Goal: Transaction & Acquisition: Purchase product/service

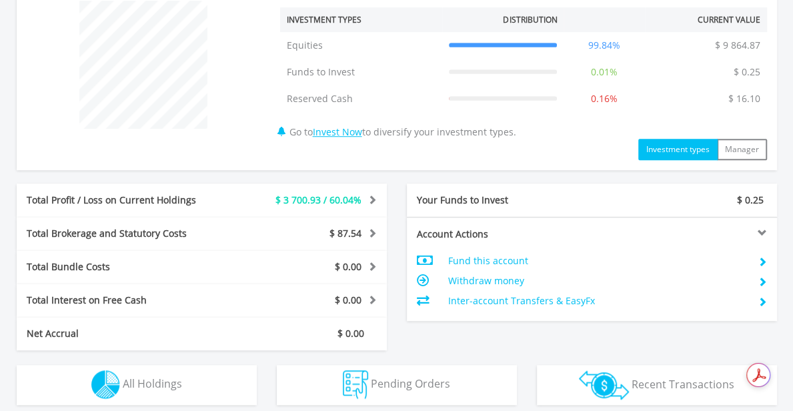
scroll to position [600, 0]
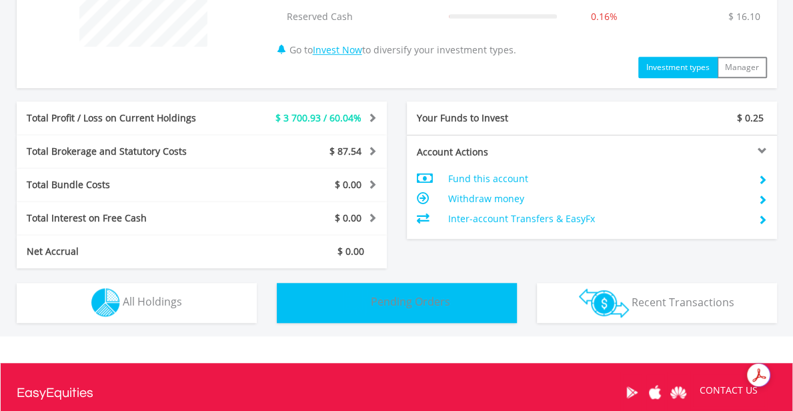
click at [397, 297] on span "Pending Orders" at bounding box center [410, 301] width 79 height 15
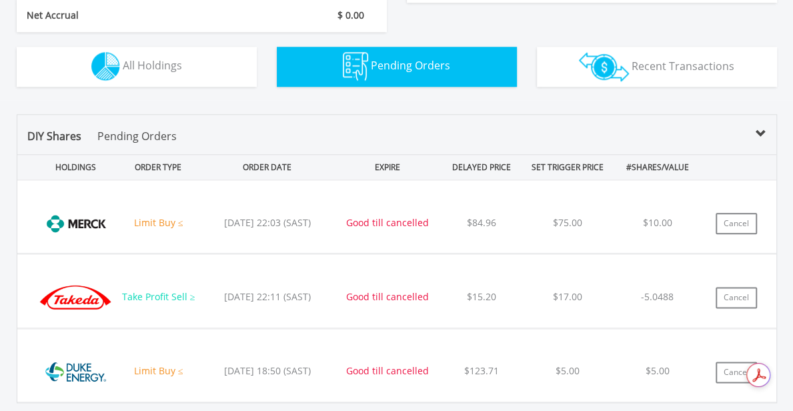
scroll to position [770, 0]
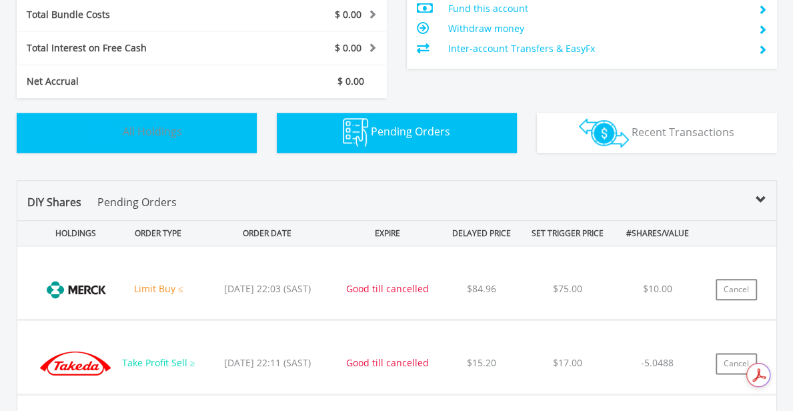
click at [212, 129] on button "Holdings All Holdings" at bounding box center [137, 133] width 240 height 40
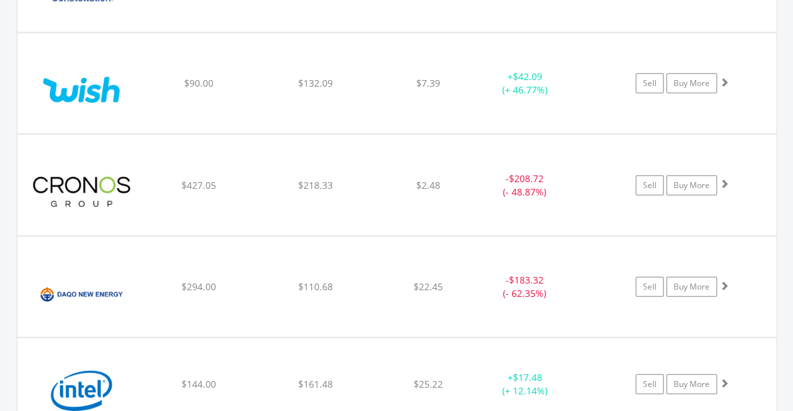
scroll to position [1895, 0]
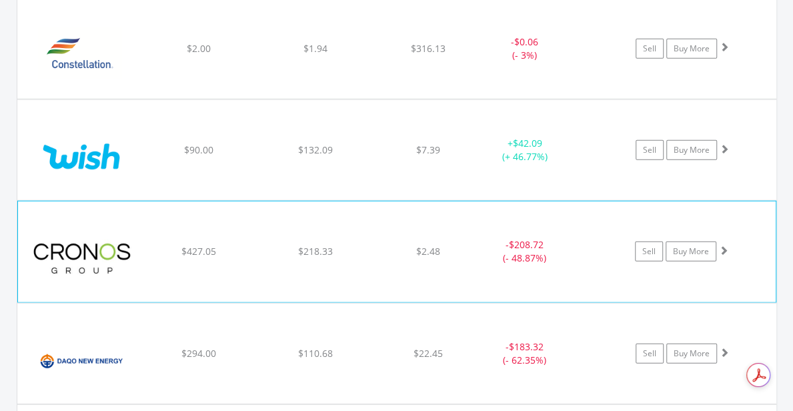
click at [725, 245] on span at bounding box center [723, 249] width 9 height 9
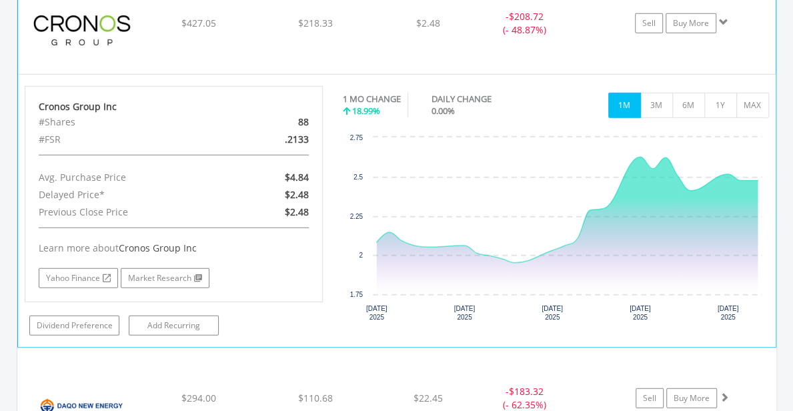
scroll to position [2095, 0]
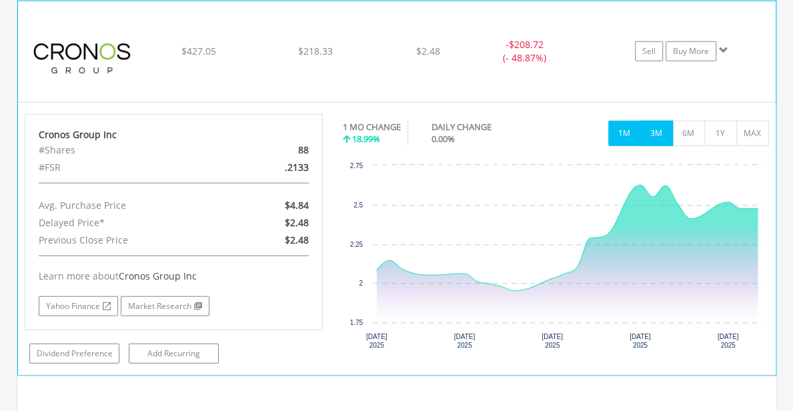
click at [660, 127] on button "3M" at bounding box center [656, 133] width 33 height 25
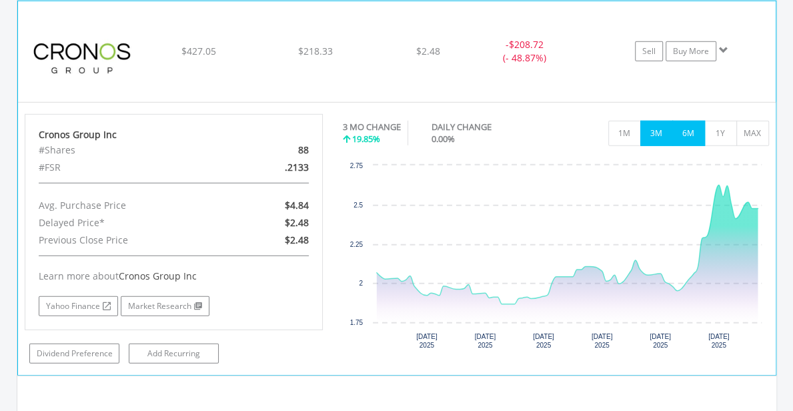
click at [697, 129] on button "6M" at bounding box center [688, 133] width 33 height 25
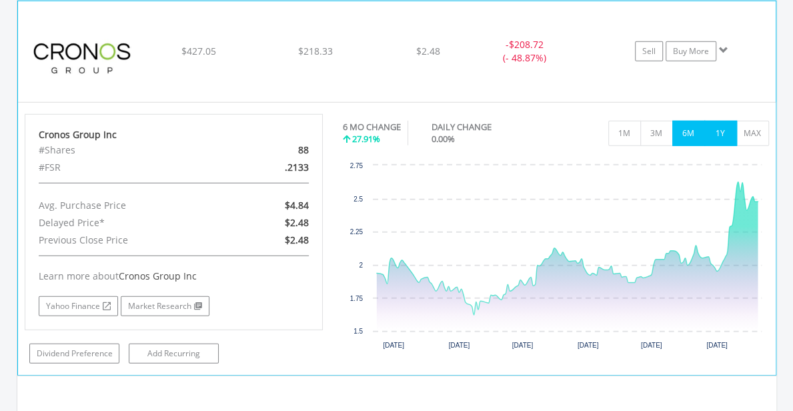
click at [726, 123] on button "1Y" at bounding box center [720, 133] width 33 height 25
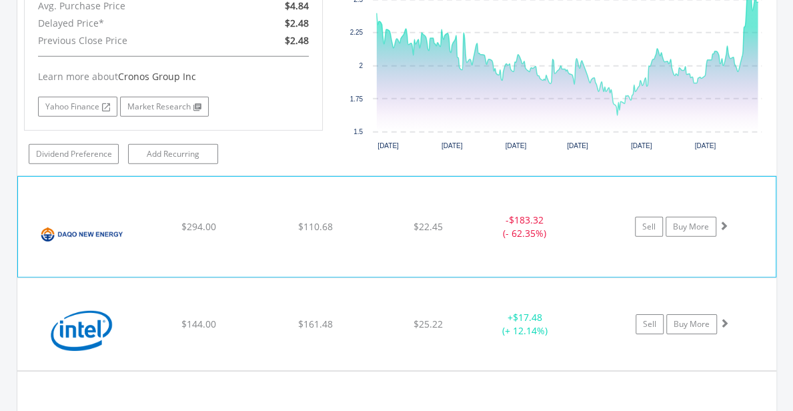
scroll to position [2295, 0]
click at [723, 220] on span at bounding box center [723, 224] width 9 height 9
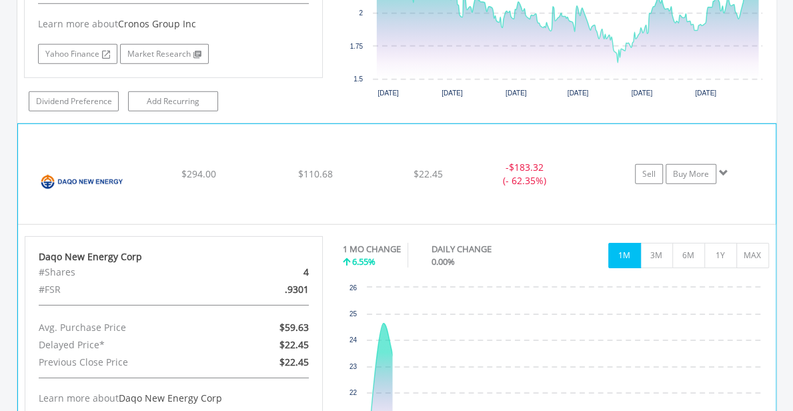
scroll to position [2429, 0]
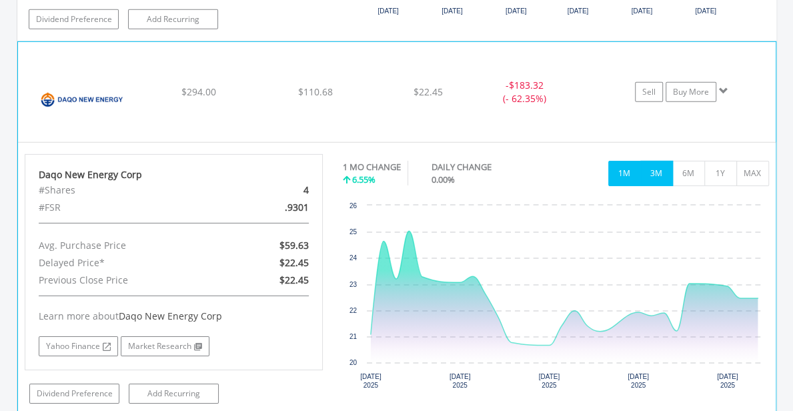
click at [657, 171] on button "3M" at bounding box center [656, 173] width 33 height 25
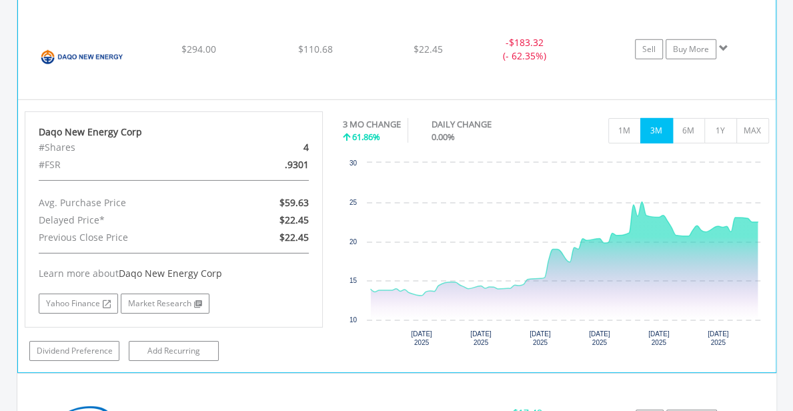
scroll to position [2496, 0]
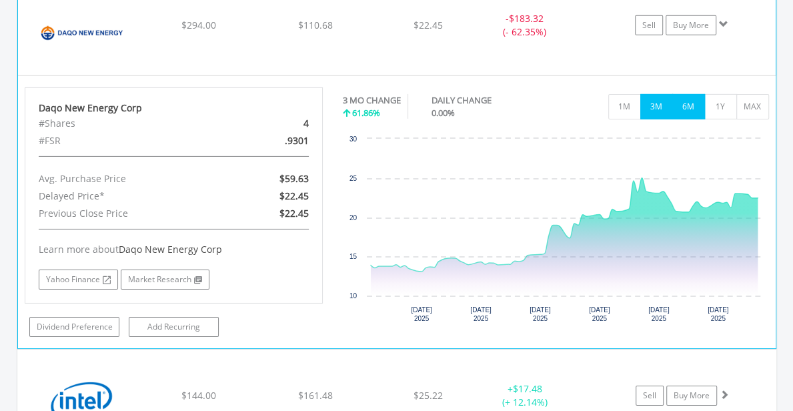
click at [690, 103] on button "6M" at bounding box center [688, 106] width 33 height 25
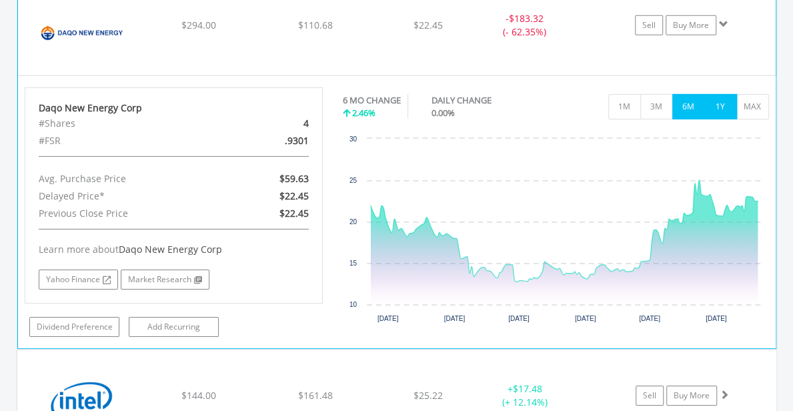
click at [725, 103] on button "1Y" at bounding box center [720, 106] width 33 height 25
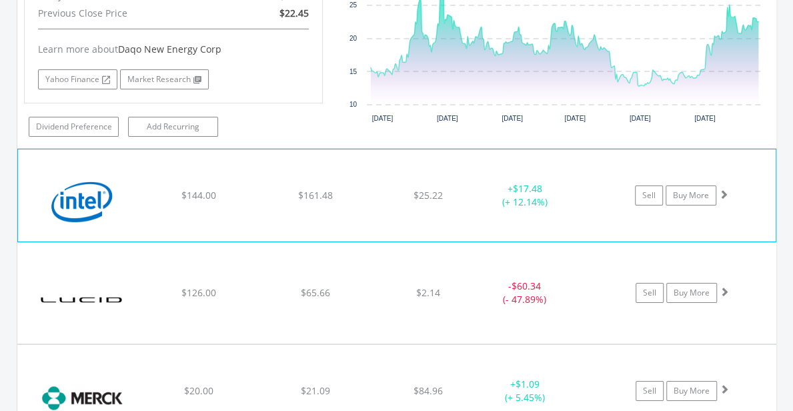
scroll to position [2762, 0]
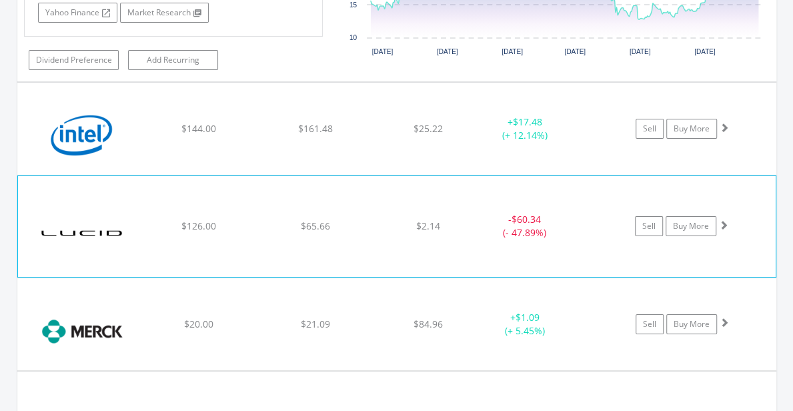
click at [725, 220] on span at bounding box center [723, 224] width 9 height 9
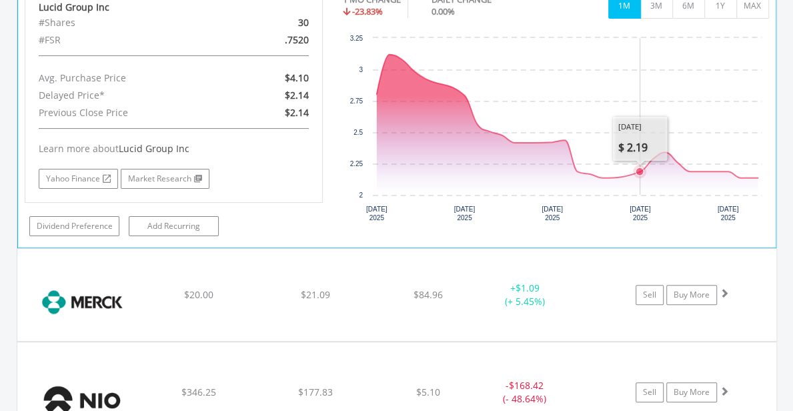
scroll to position [3096, 0]
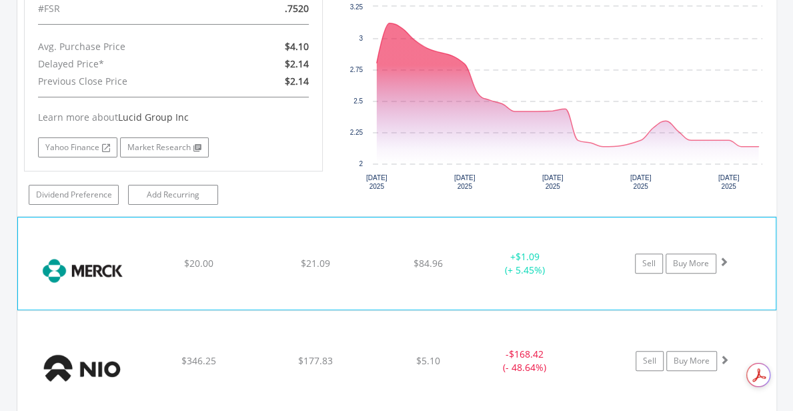
click at [724, 257] on span at bounding box center [723, 261] width 9 height 9
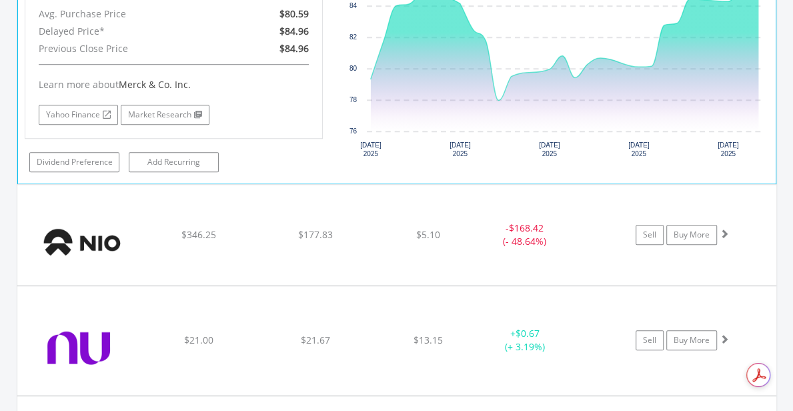
scroll to position [3496, 0]
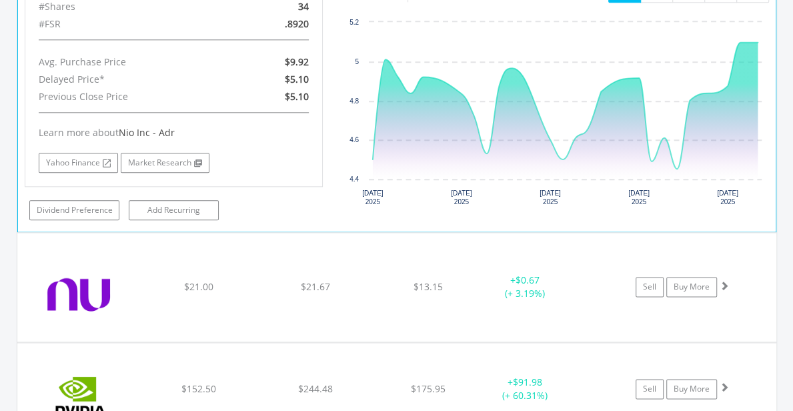
scroll to position [3830, 0]
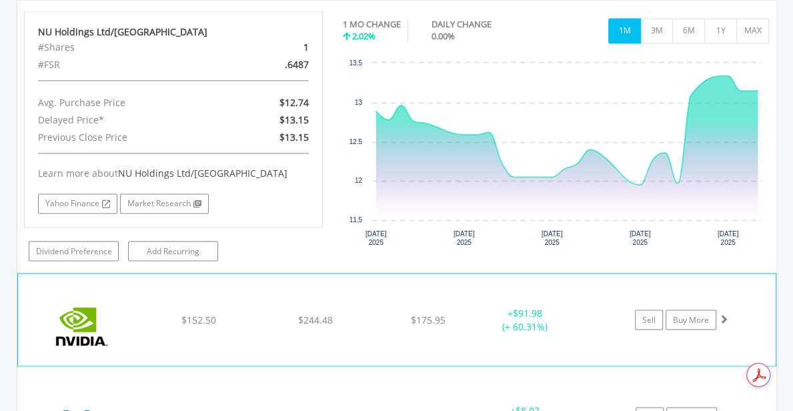
scroll to position [4164, 0]
click at [727, 313] on span at bounding box center [723, 317] width 9 height 9
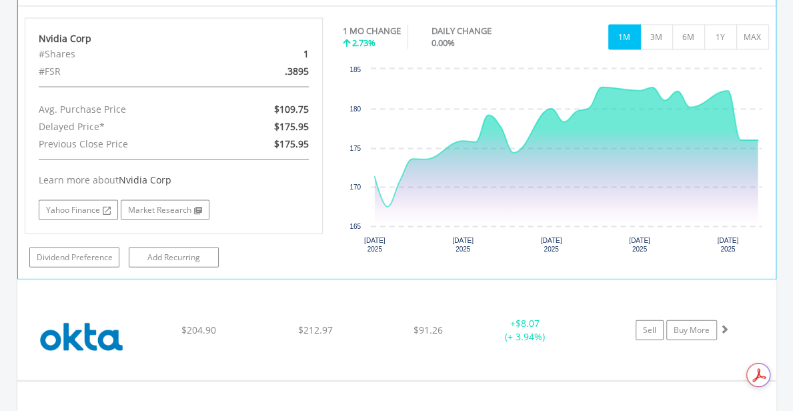
scroll to position [4563, 0]
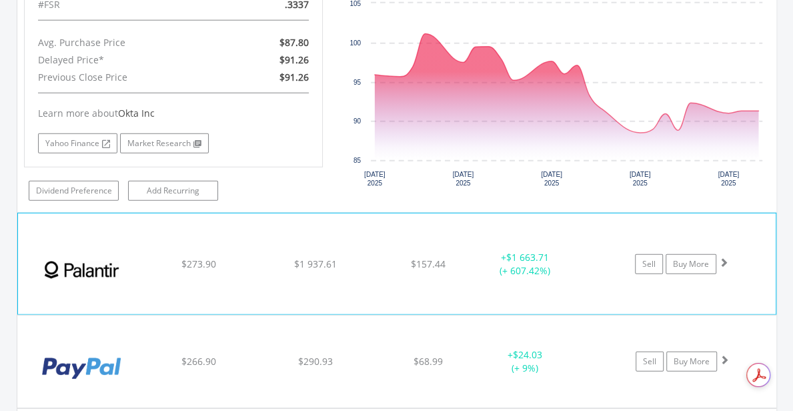
scroll to position [4964, 0]
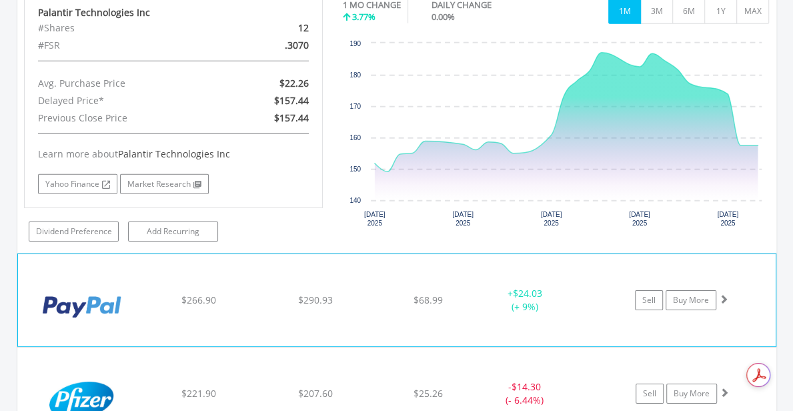
scroll to position [5298, 0]
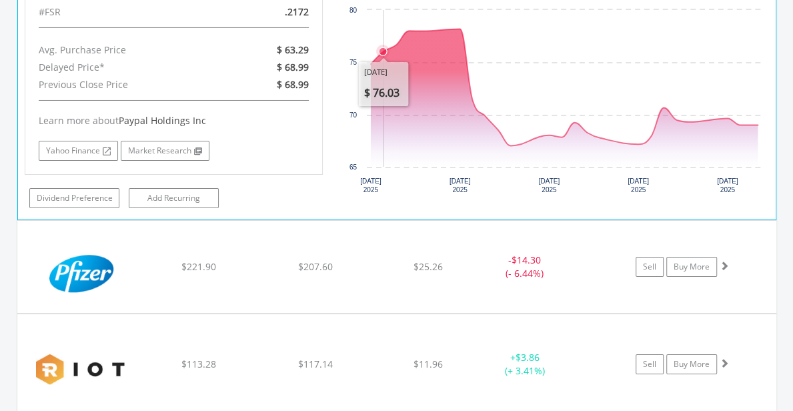
scroll to position [5698, 0]
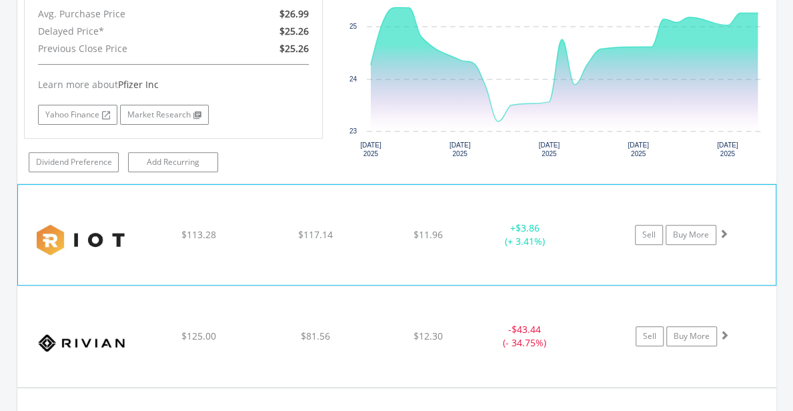
scroll to position [6099, 0]
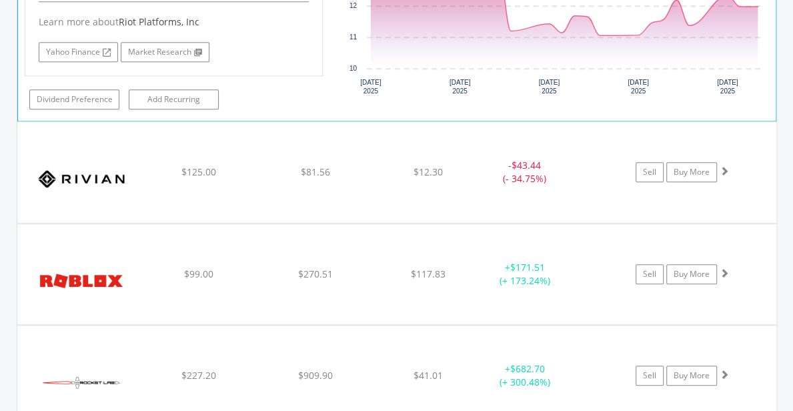
scroll to position [6566, 0]
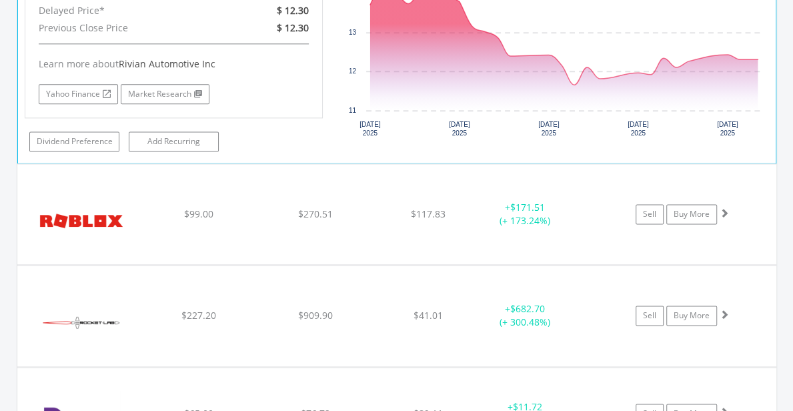
scroll to position [6900, 0]
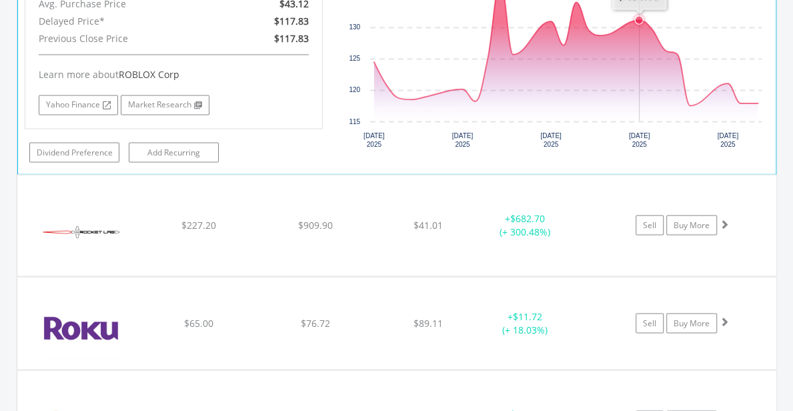
scroll to position [7233, 0]
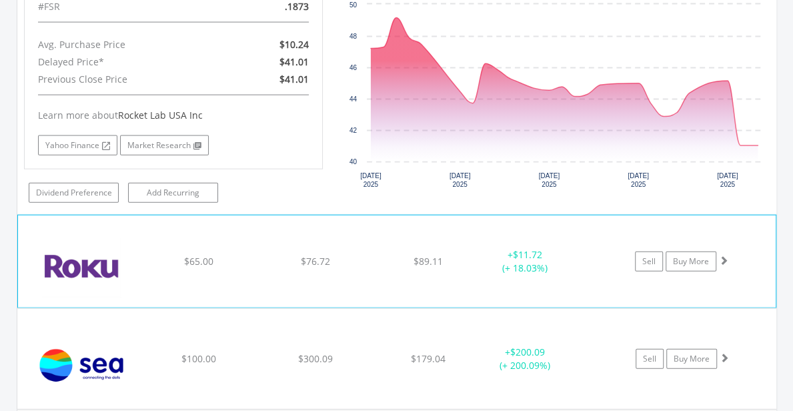
scroll to position [7567, 0]
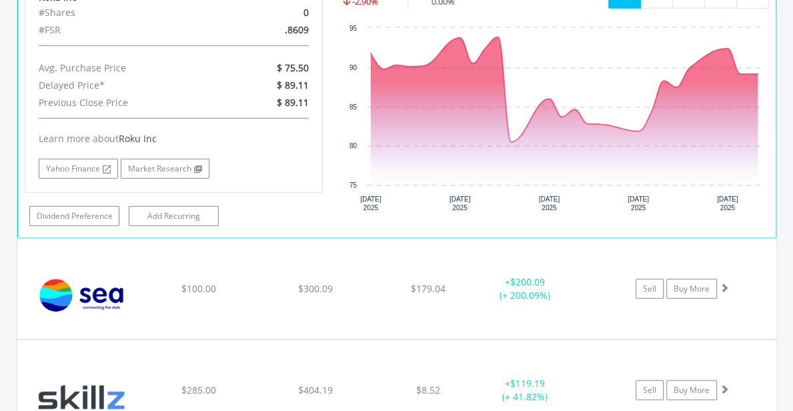
scroll to position [7967, 0]
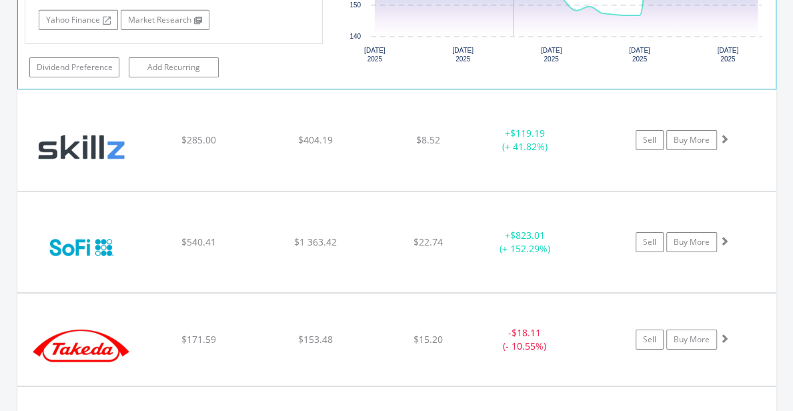
scroll to position [8434, 0]
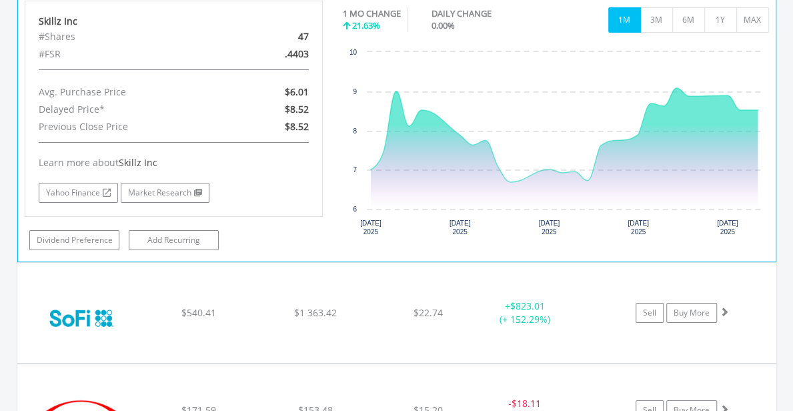
scroll to position [8700, 0]
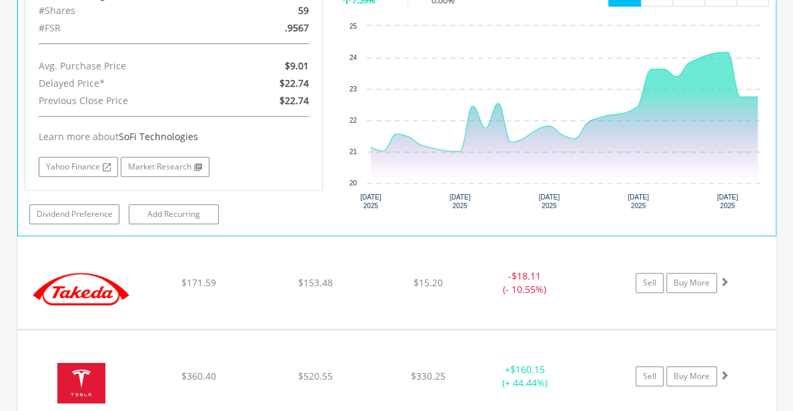
scroll to position [9034, 0]
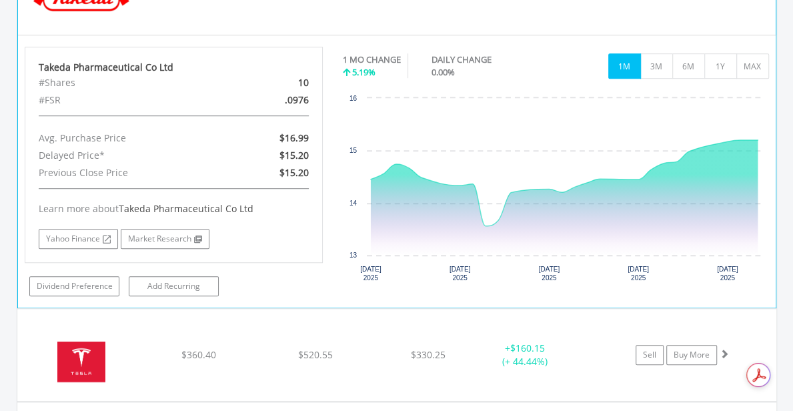
scroll to position [9368, 0]
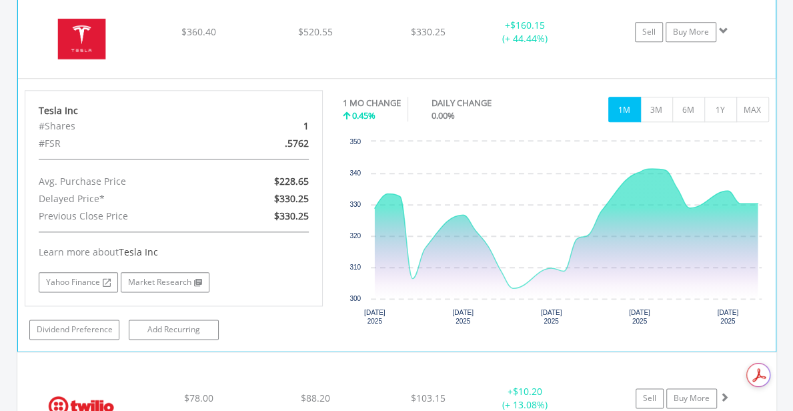
scroll to position [9701, 0]
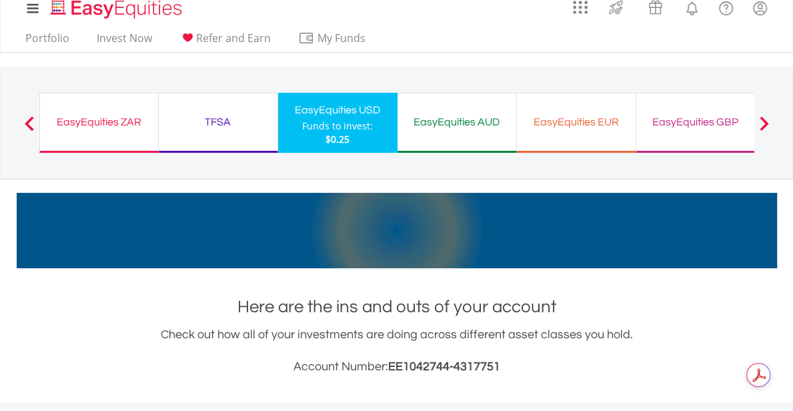
scroll to position [0, 0]
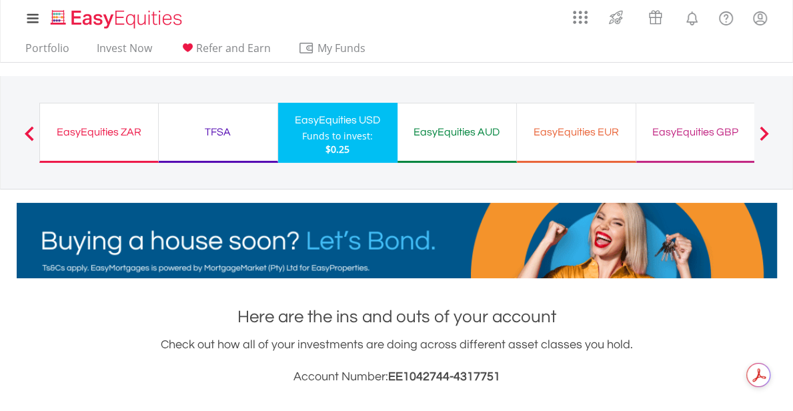
click at [441, 130] on div "EasyEquities AUD" at bounding box center [457, 132] width 103 height 19
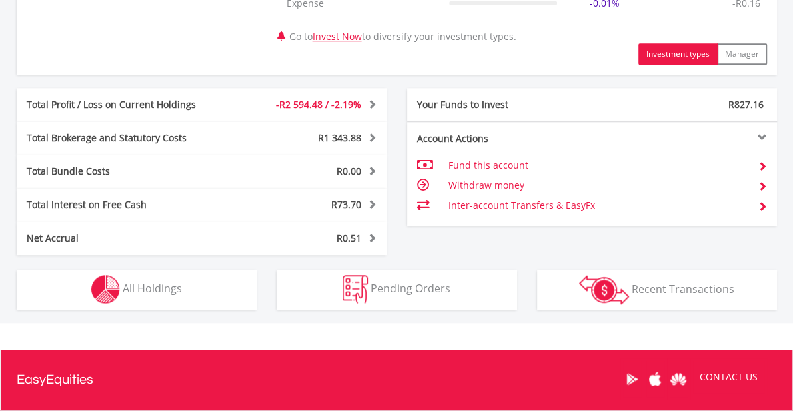
scroll to position [667, 0]
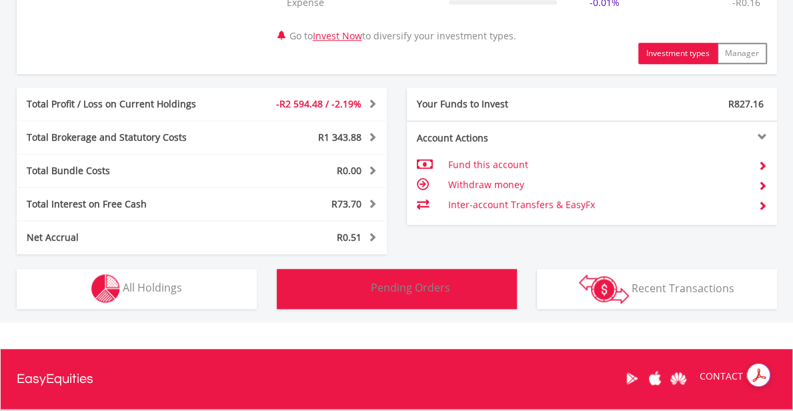
click at [427, 277] on button "Pending Orders Pending Orders" at bounding box center [397, 289] width 240 height 40
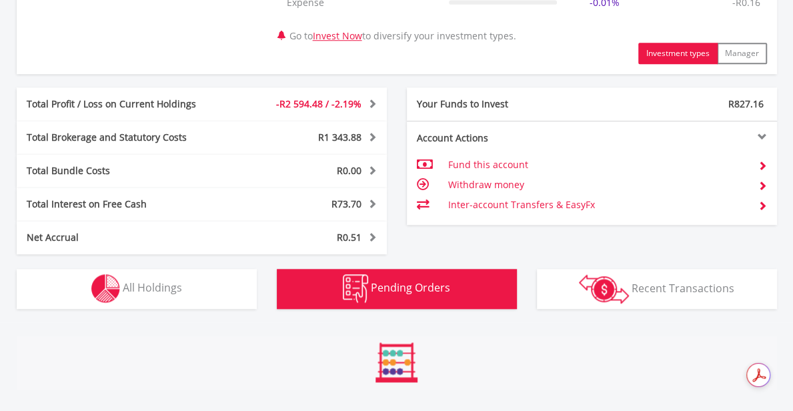
scroll to position [870, 0]
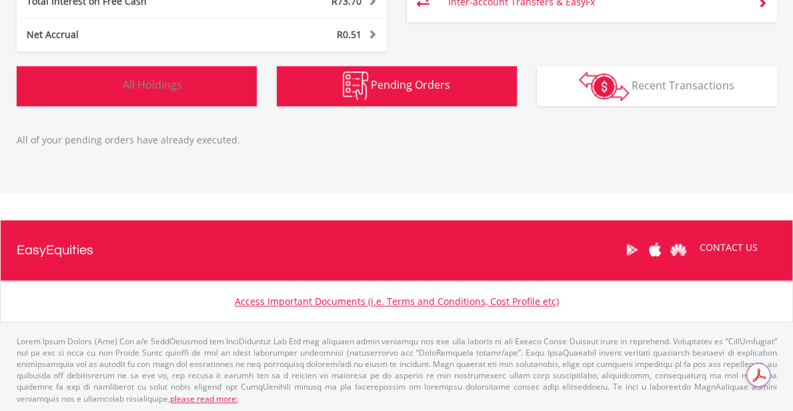
click at [150, 86] on span "All Holdings" at bounding box center [152, 84] width 59 height 15
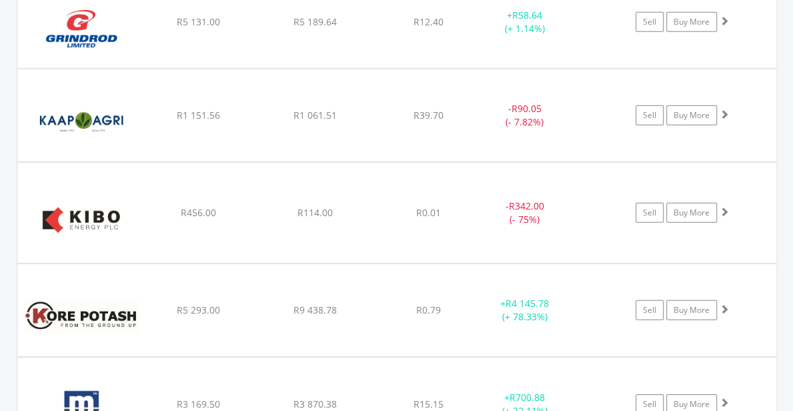
scroll to position [2284, 0]
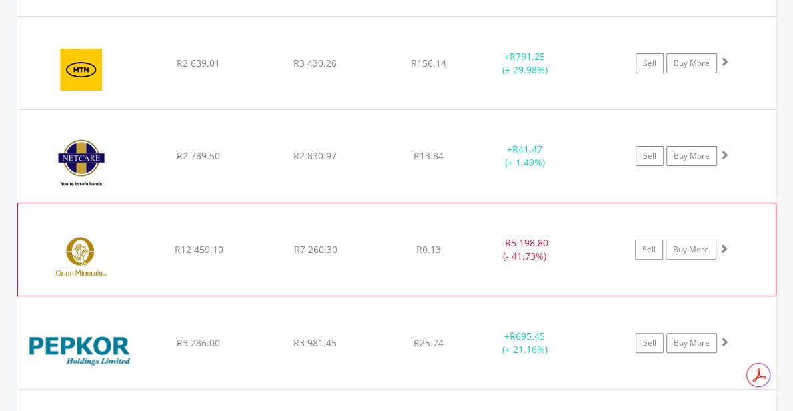
scroll to position [3084, 0]
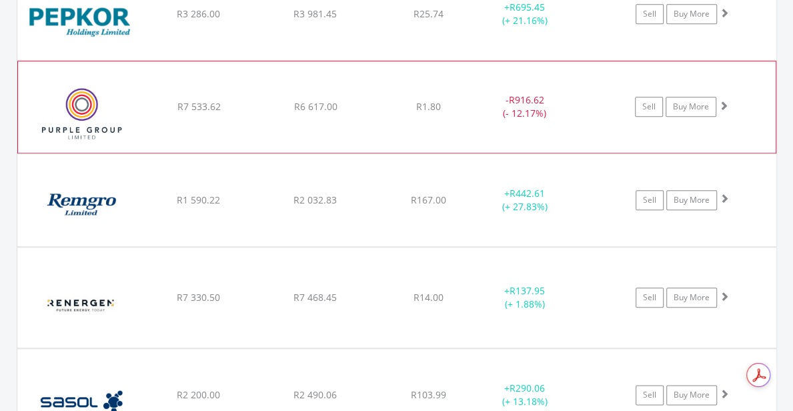
scroll to position [3685, 0]
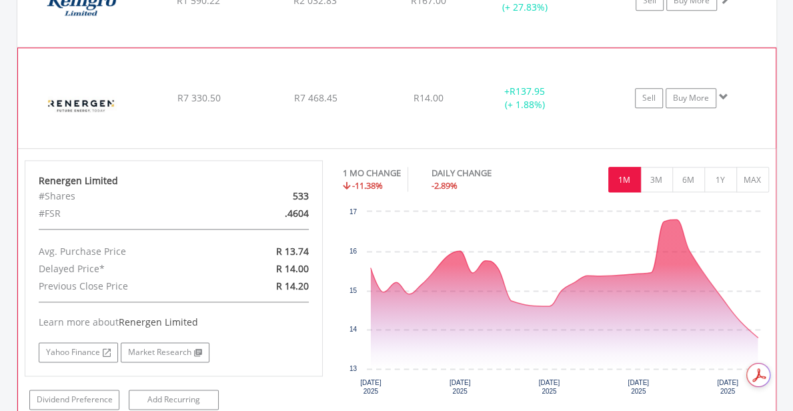
scroll to position [3885, 0]
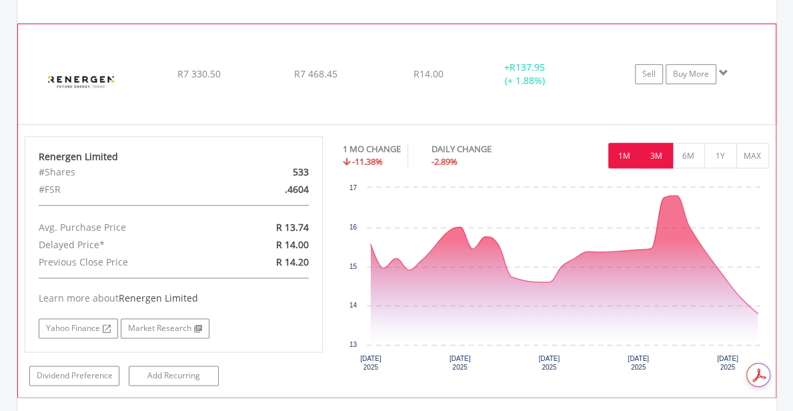
click at [657, 144] on button "3M" at bounding box center [656, 155] width 33 height 25
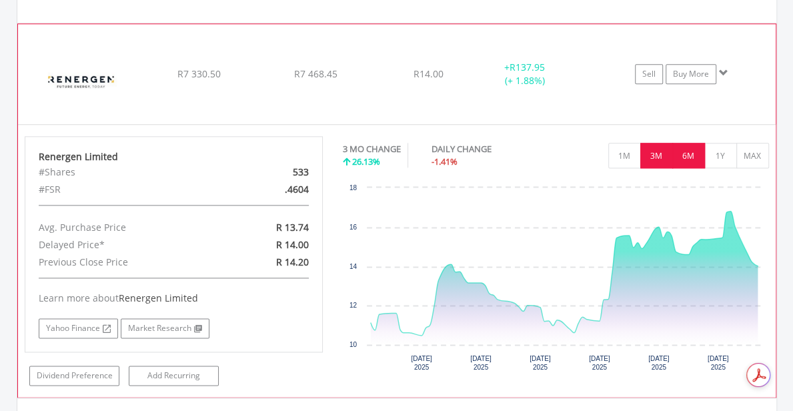
click at [691, 152] on button "6M" at bounding box center [688, 155] width 33 height 25
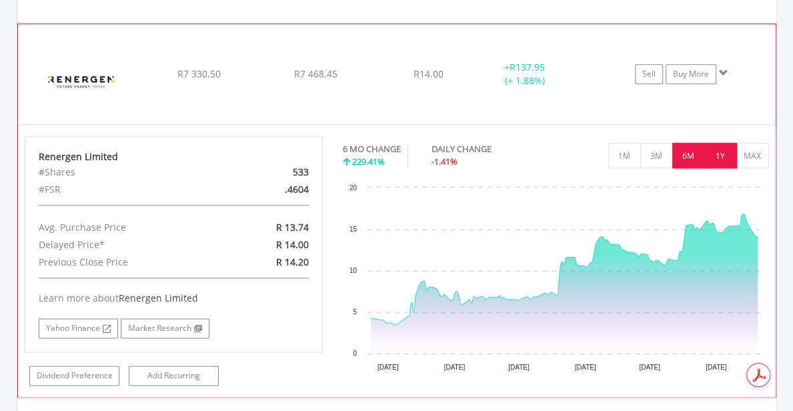
click at [714, 151] on button "1Y" at bounding box center [720, 155] width 33 height 25
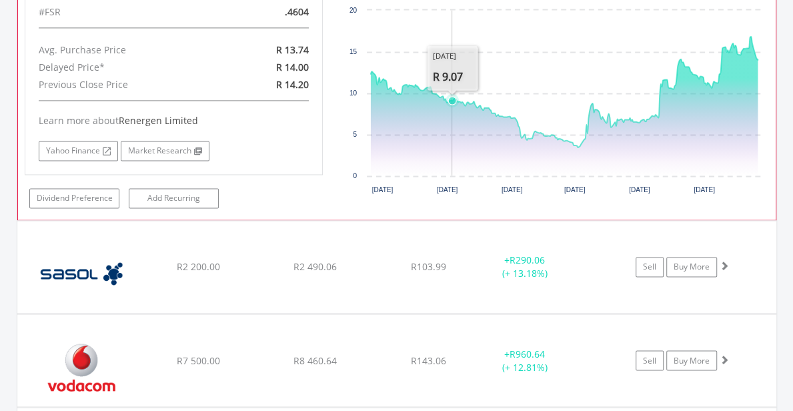
scroll to position [4084, 0]
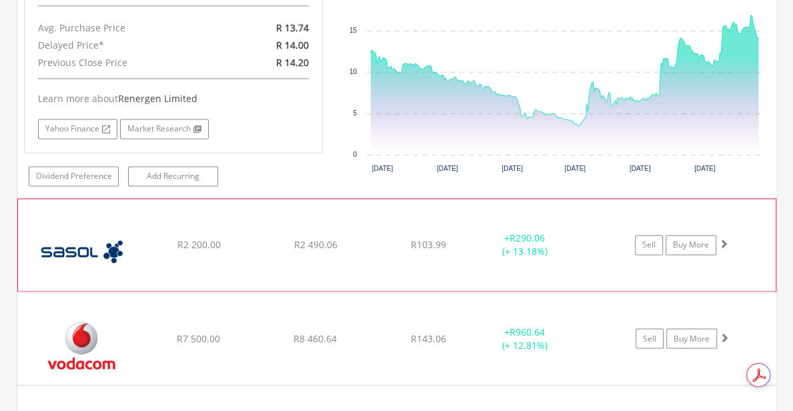
click at [721, 239] on span at bounding box center [723, 243] width 9 height 9
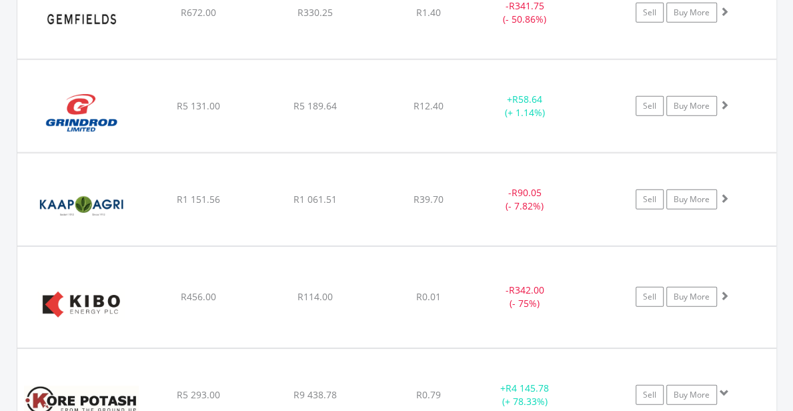
scroll to position [2150, 0]
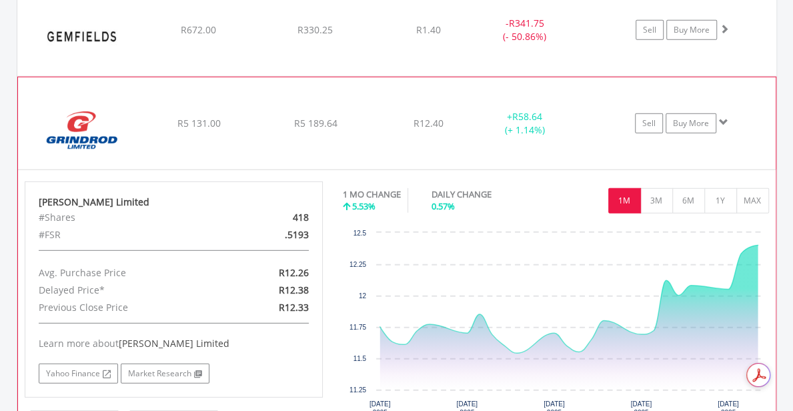
scroll to position [2084, 0]
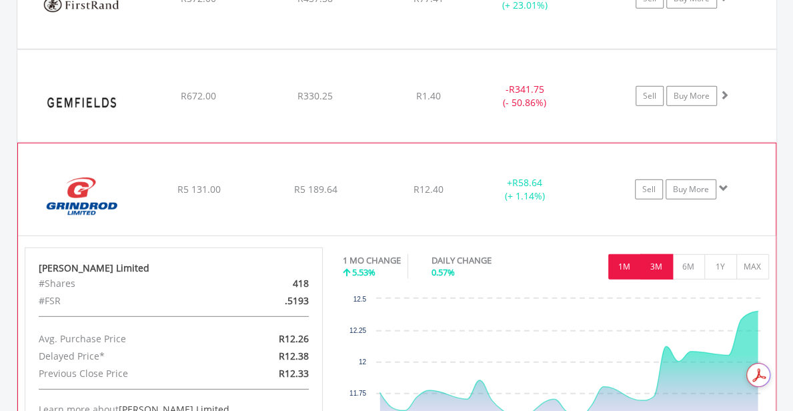
click at [656, 261] on button "3M" at bounding box center [656, 266] width 33 height 25
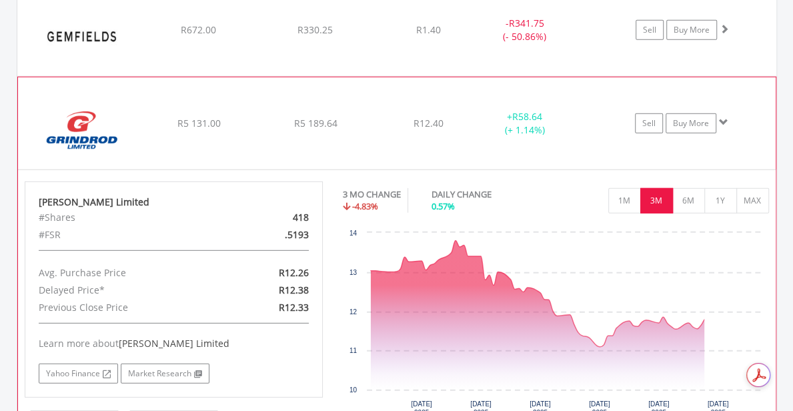
scroll to position [2217, 0]
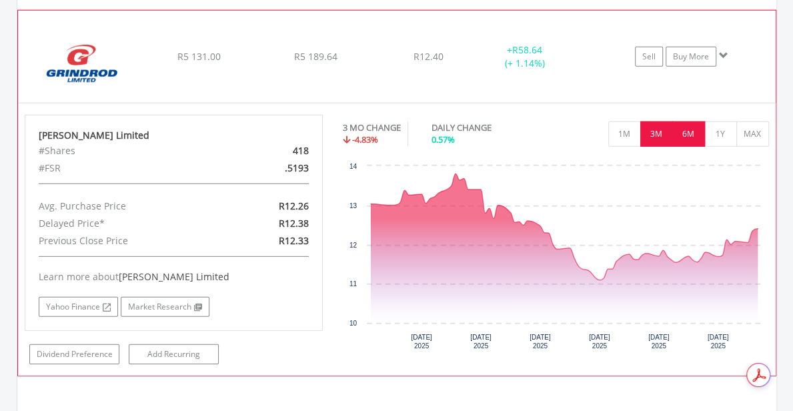
click at [692, 123] on button "6M" at bounding box center [688, 133] width 33 height 25
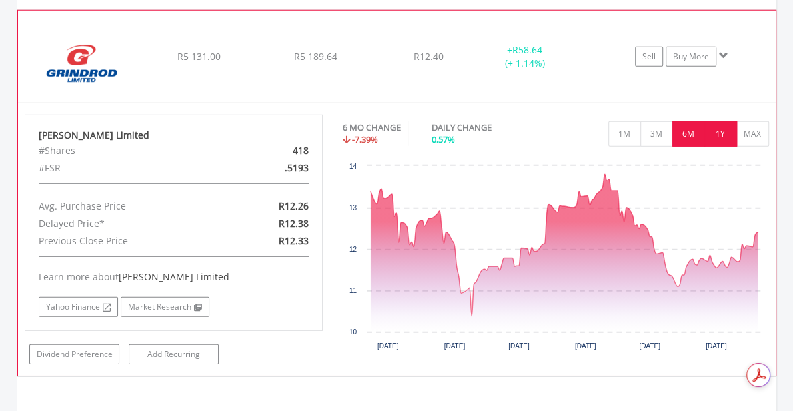
click at [723, 125] on button "1Y" at bounding box center [720, 133] width 33 height 25
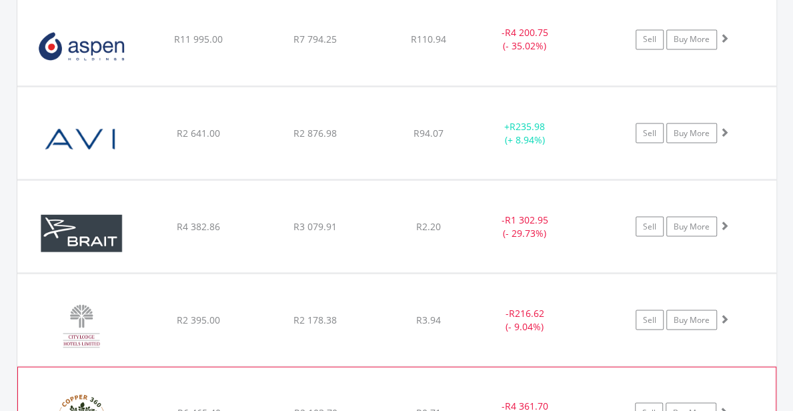
scroll to position [1351, 0]
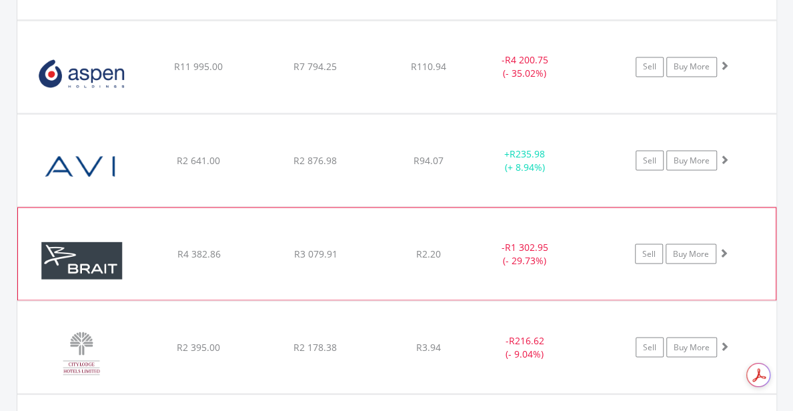
click at [720, 247] on span at bounding box center [723, 251] width 9 height 9
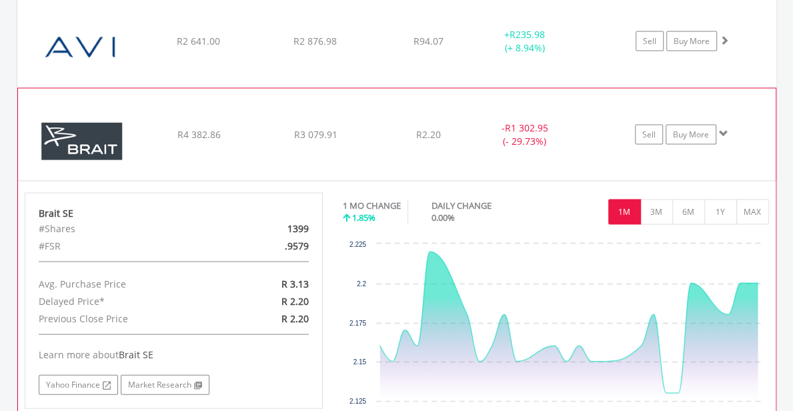
scroll to position [1484, 0]
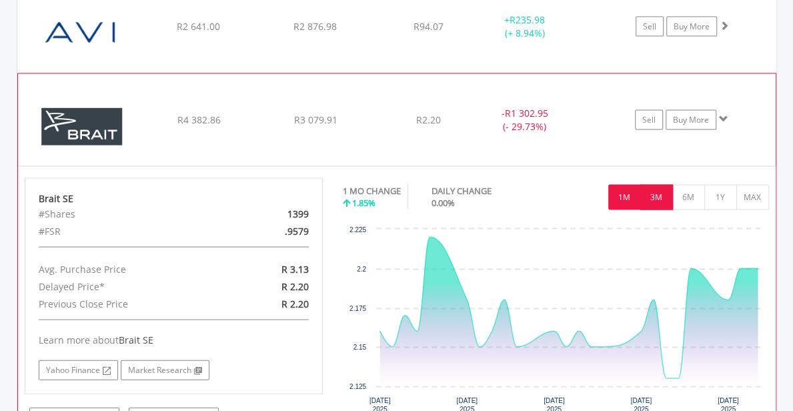
click at [650, 205] on button "3M" at bounding box center [656, 197] width 33 height 25
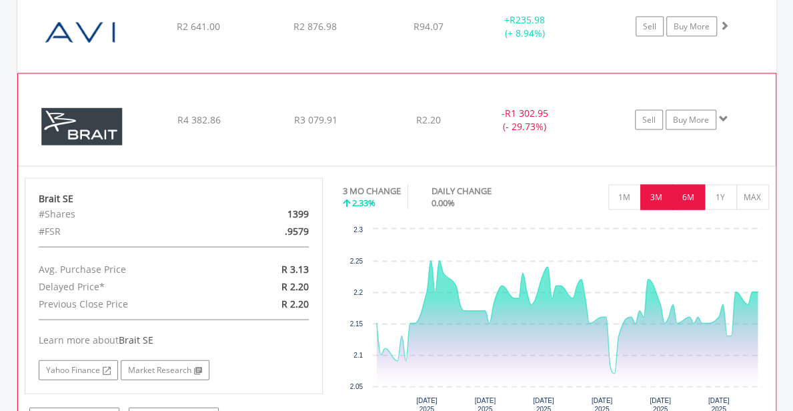
click at [681, 202] on button "6M" at bounding box center [688, 197] width 33 height 25
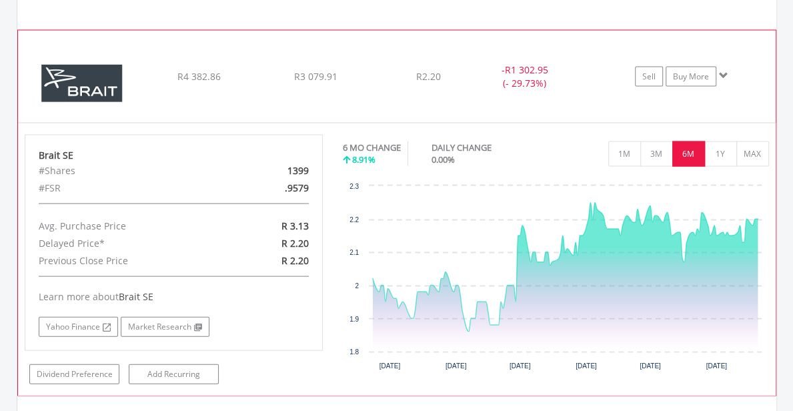
scroll to position [1550, 0]
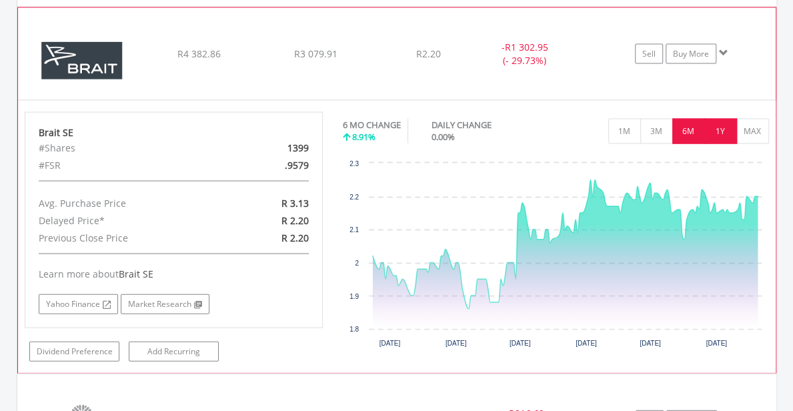
click at [723, 134] on button "1Y" at bounding box center [720, 131] width 33 height 25
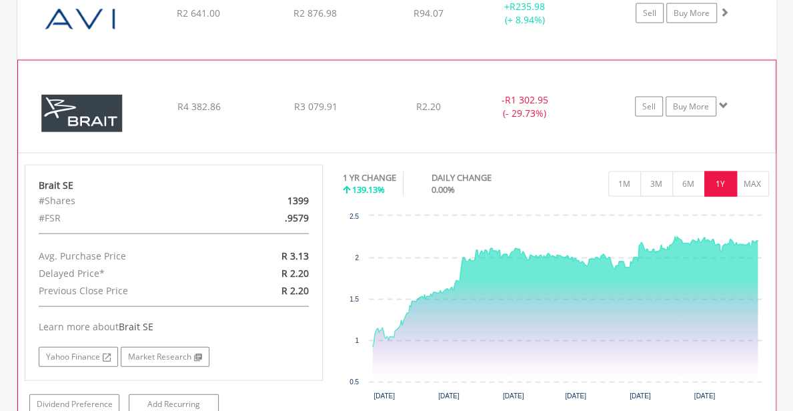
scroll to position [1417, 0]
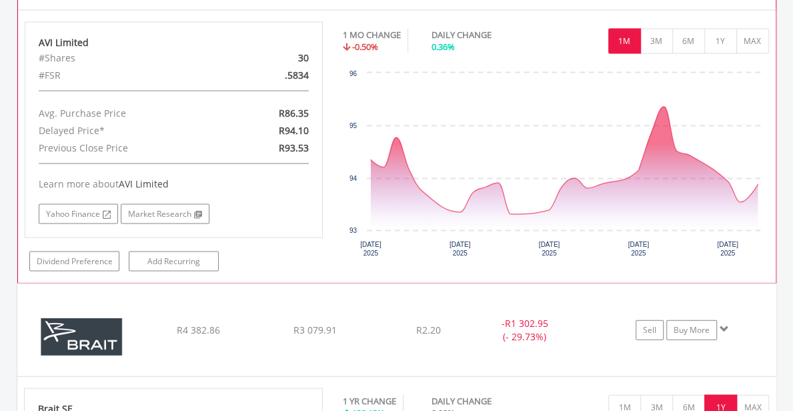
scroll to position [1550, 0]
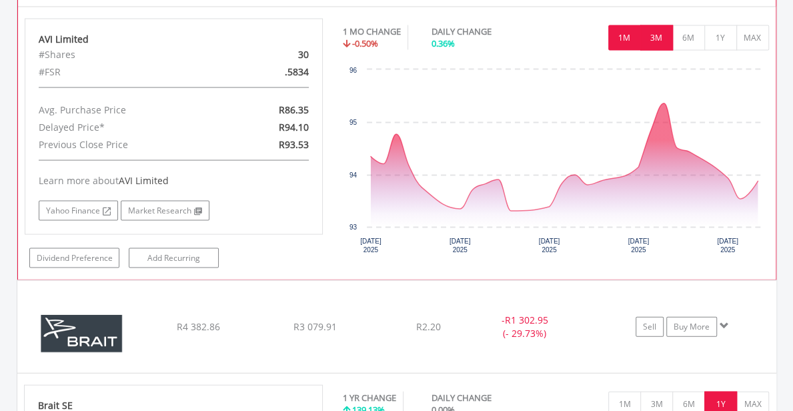
click at [650, 43] on button "3M" at bounding box center [656, 37] width 33 height 25
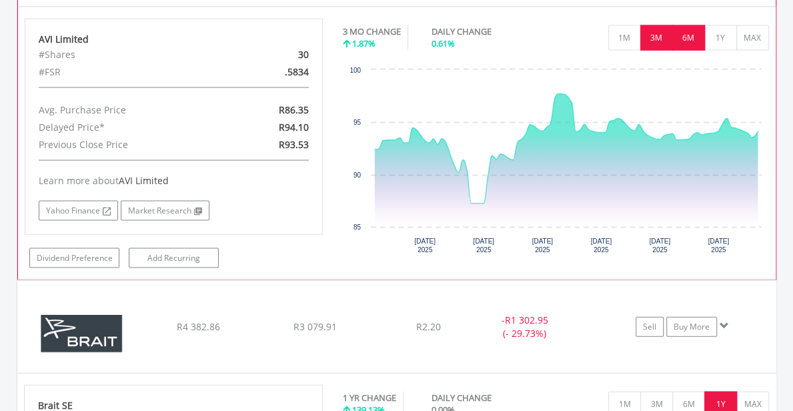
click at [685, 36] on button "6M" at bounding box center [688, 37] width 33 height 25
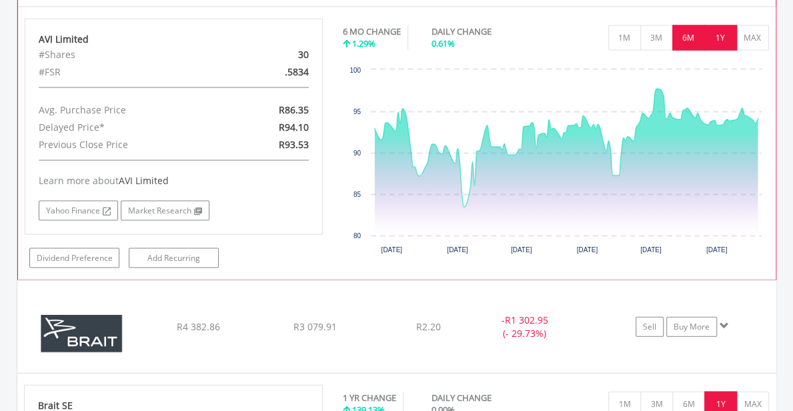
click at [722, 29] on button "1Y" at bounding box center [720, 37] width 33 height 25
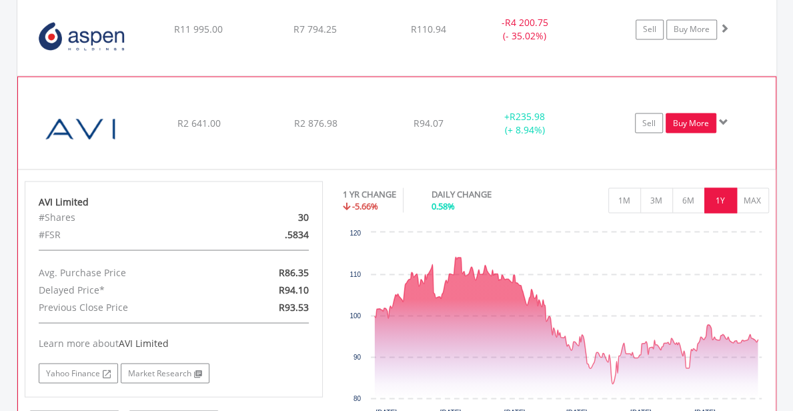
scroll to position [1417, 0]
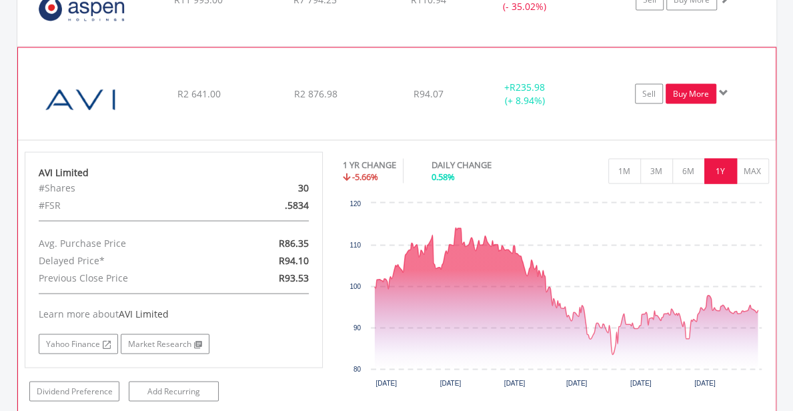
click at [690, 85] on link "Buy More" at bounding box center [691, 93] width 51 height 20
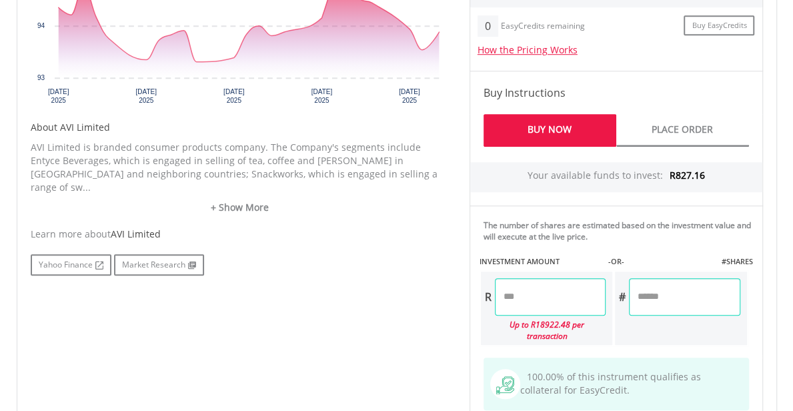
scroll to position [600, 0]
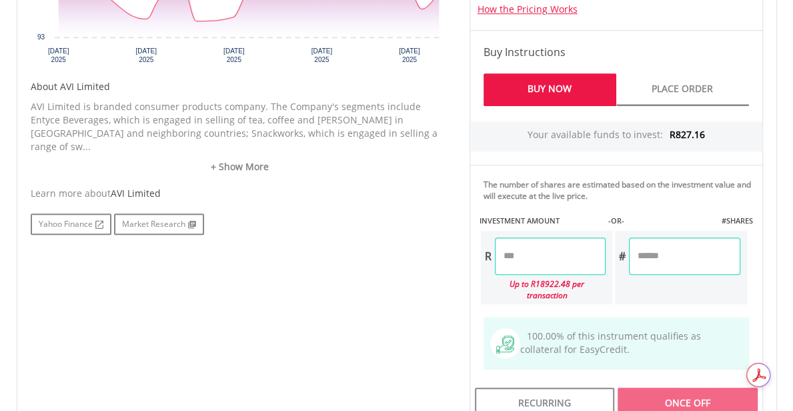
click at [519, 255] on input "number" at bounding box center [550, 255] width 111 height 37
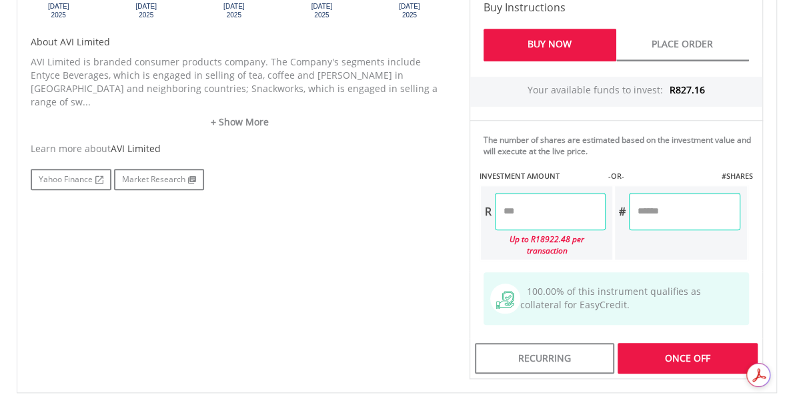
scroll to position [667, 0]
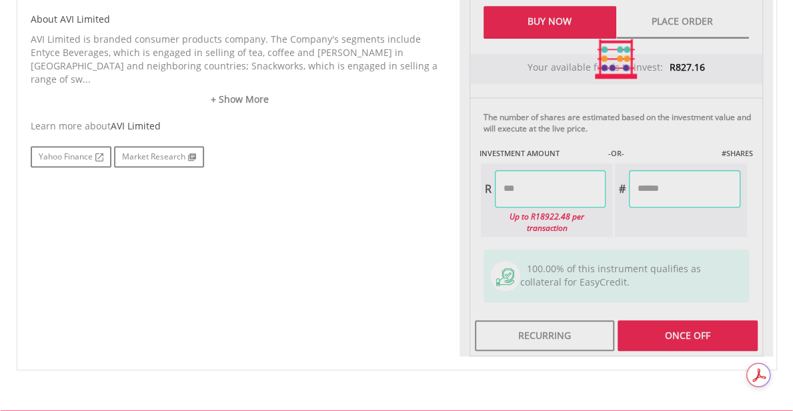
click at [698, 319] on div "Last Updated Price: 15-min. Delay* Price Update Cost: 2 Credits Request A Price…" at bounding box center [616, 58] width 313 height 595
type input "******"
type input "*****"
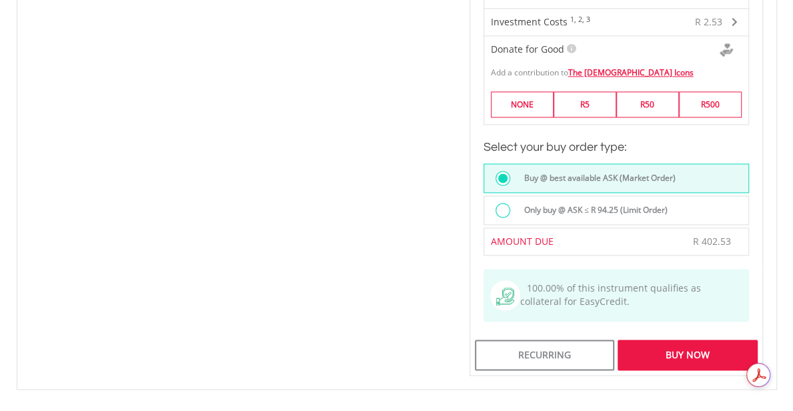
scroll to position [1000, 0]
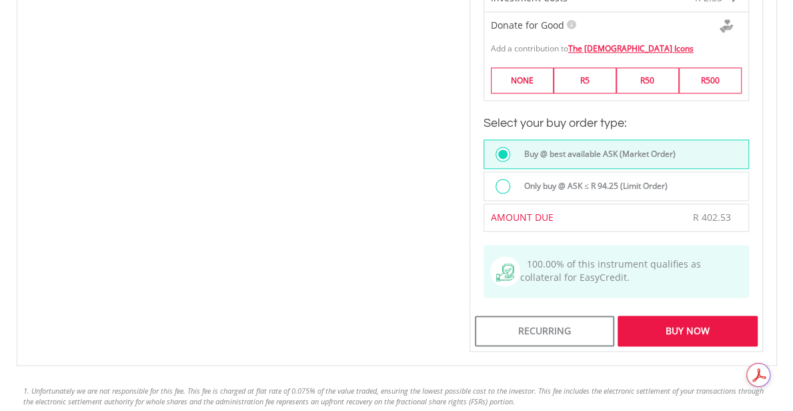
click at [692, 315] on div "Buy Now" at bounding box center [687, 330] width 139 height 31
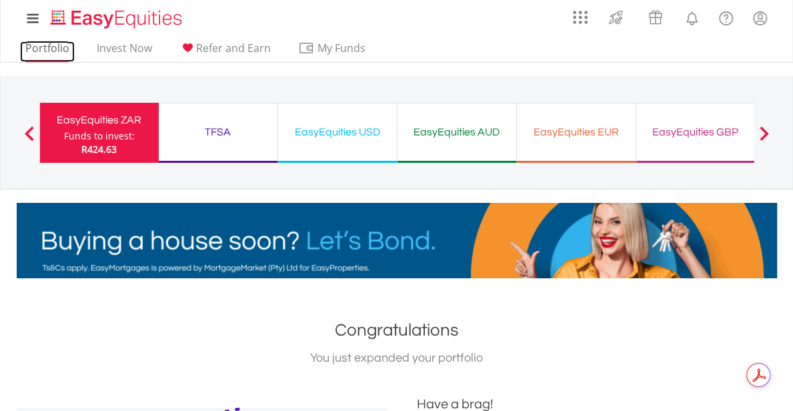
click at [37, 46] on link "Portfolio" at bounding box center [47, 51] width 55 height 21
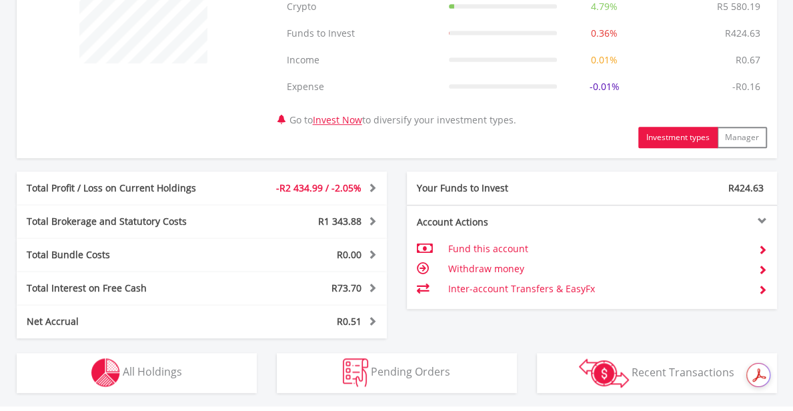
scroll to position [600, 0]
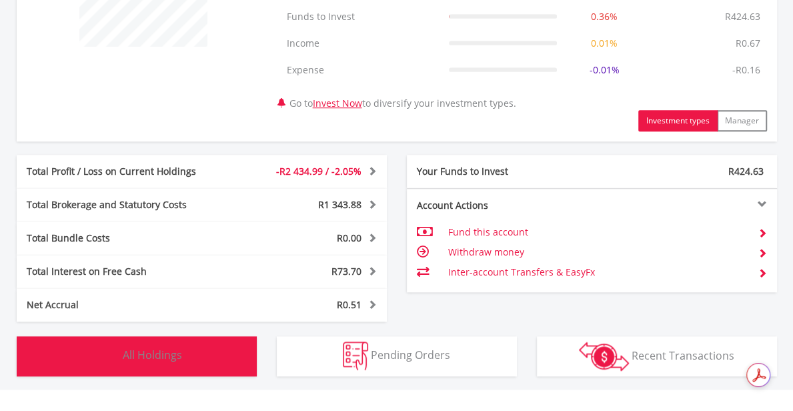
click at [141, 353] on span "All Holdings" at bounding box center [152, 354] width 59 height 15
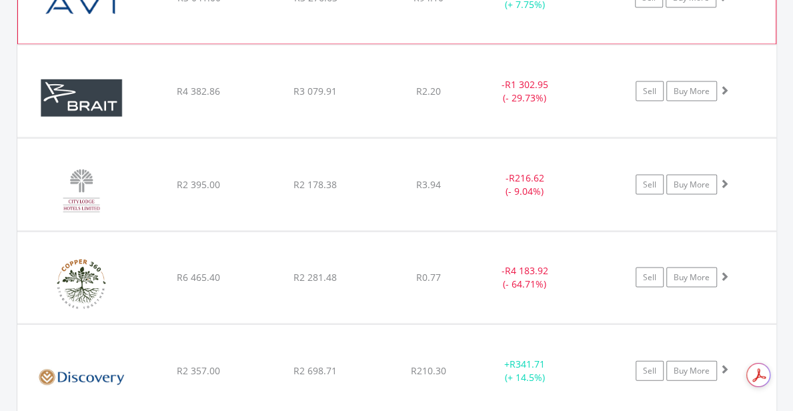
scroll to position [1514, 0]
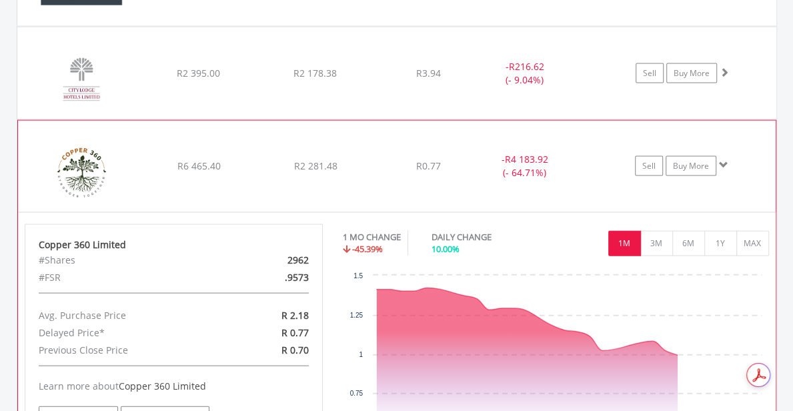
scroll to position [1647, 0]
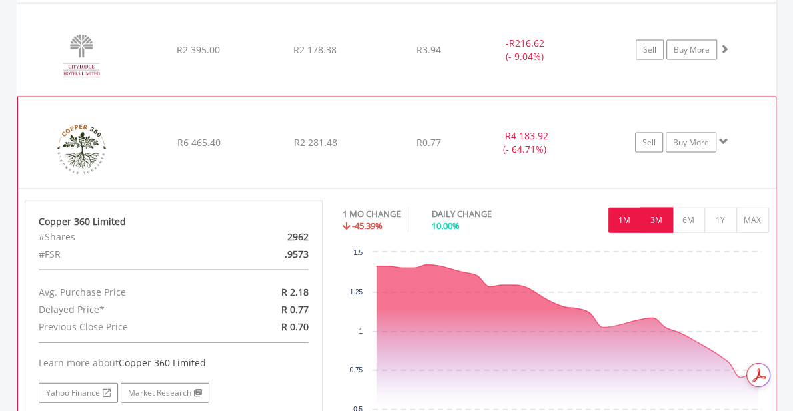
click at [659, 229] on button "3M" at bounding box center [656, 219] width 33 height 25
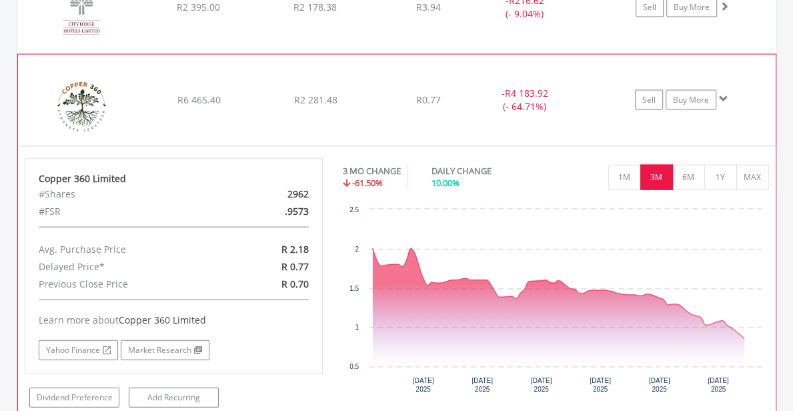
scroll to position [1714, 0]
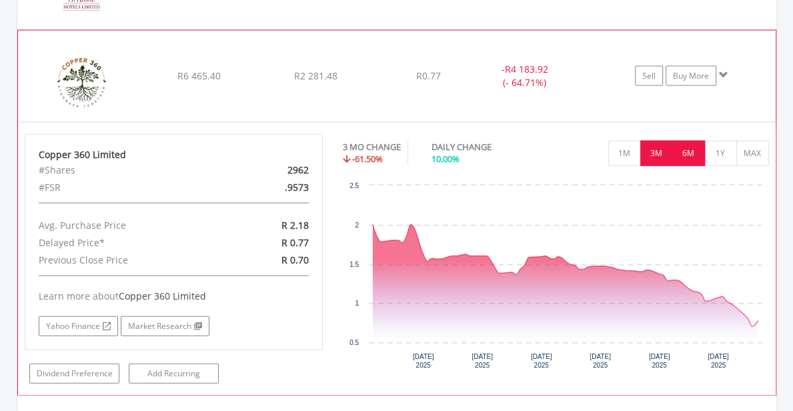
click at [687, 155] on button "6M" at bounding box center [688, 153] width 33 height 25
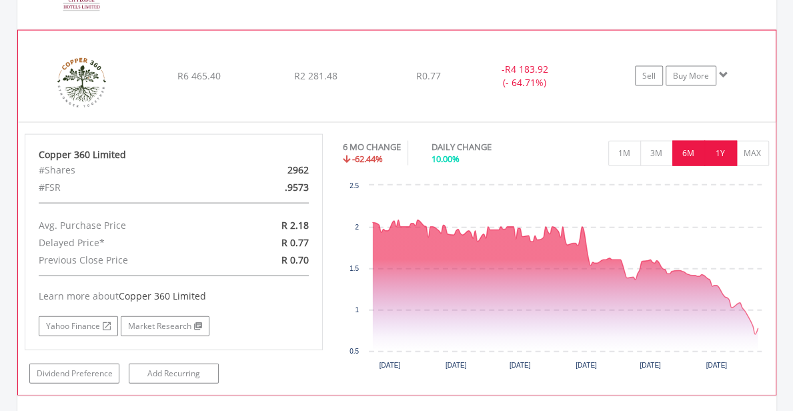
click at [712, 150] on button "1Y" at bounding box center [720, 153] width 33 height 25
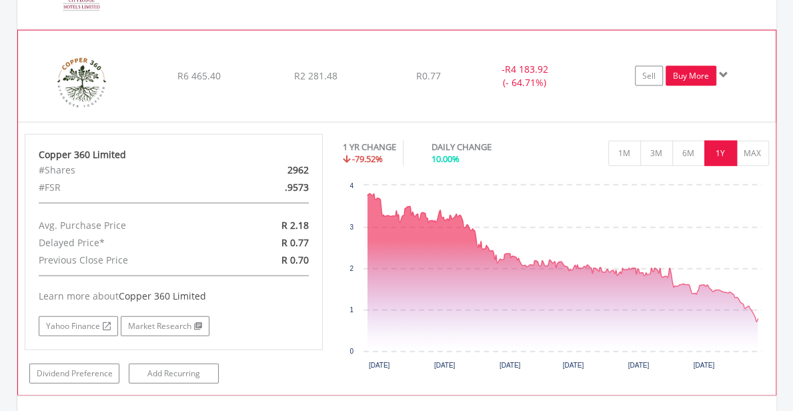
click at [680, 70] on link "Buy More" at bounding box center [691, 76] width 51 height 20
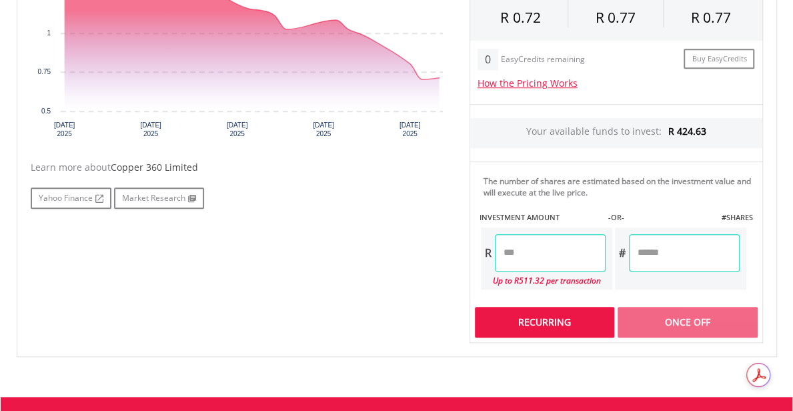
scroll to position [502, 0]
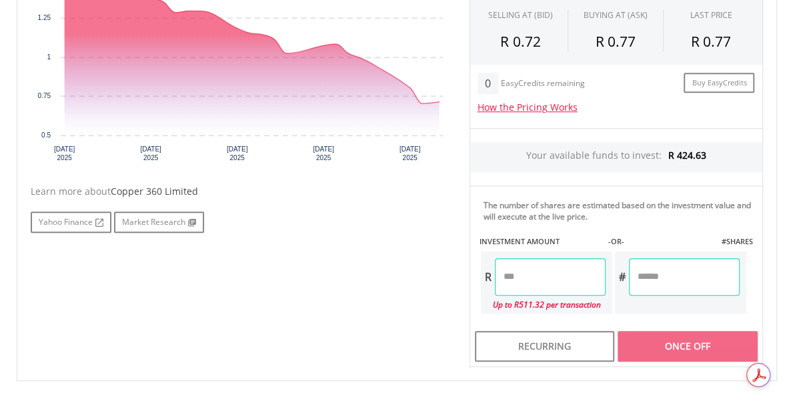
click at [502, 280] on input "number" at bounding box center [550, 276] width 111 height 37
type input "*"
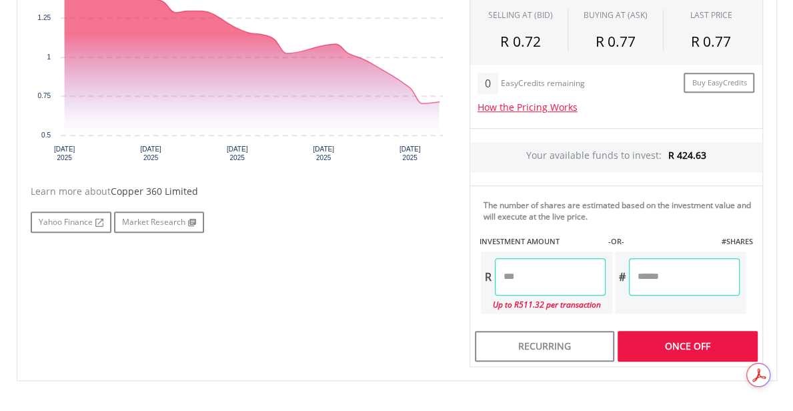
type input "******"
type input "********"
click at [690, 338] on div "Last Updated Price: 15-min. Delay* Price Update Cost: 1 Credits Request A Price…" at bounding box center [616, 147] width 313 height 440
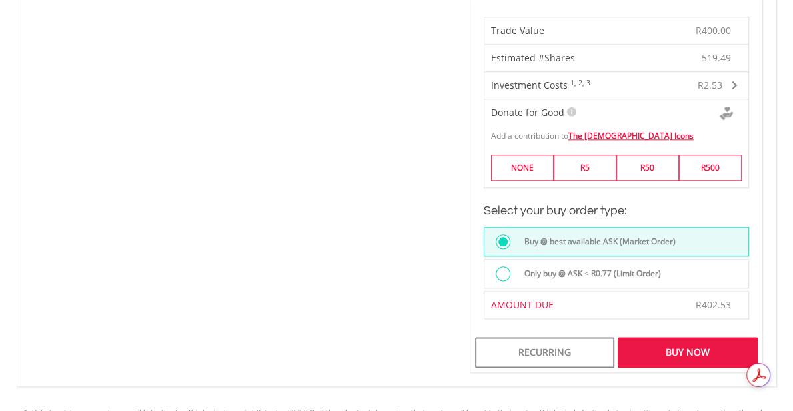
scroll to position [902, 0]
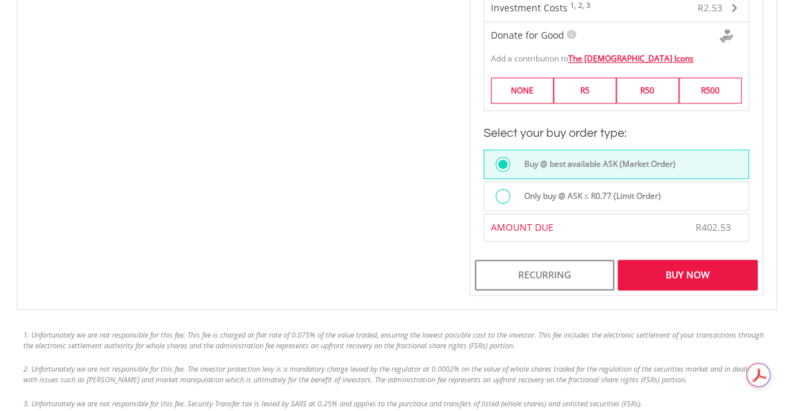
click at [700, 273] on div "Buy Now" at bounding box center [687, 274] width 139 height 31
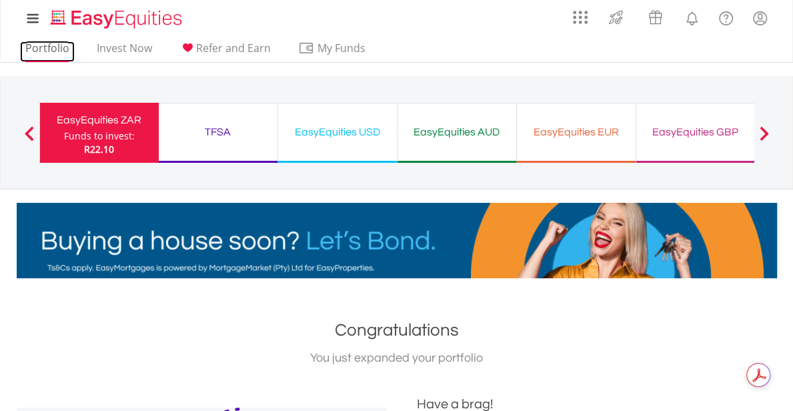
click at [44, 46] on link "Portfolio" at bounding box center [47, 51] width 55 height 21
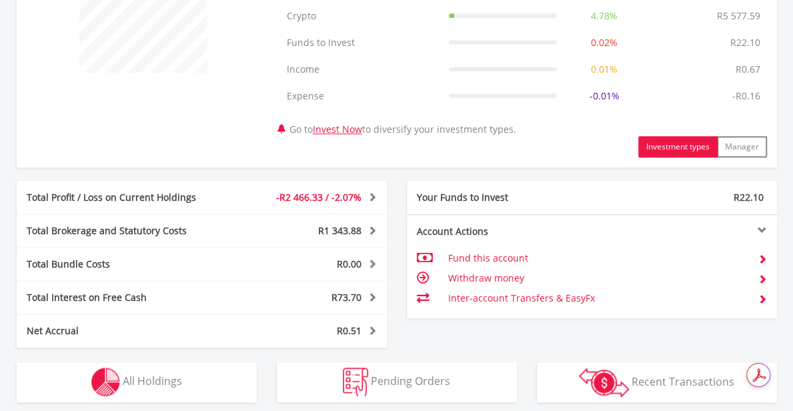
scroll to position [600, 0]
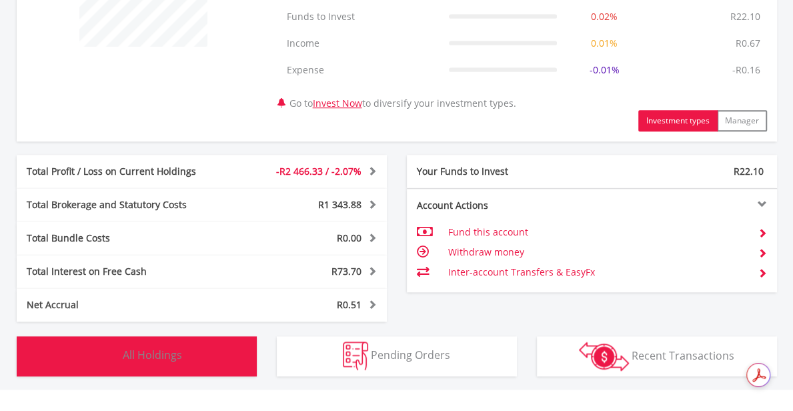
click at [155, 348] on span "All Holdings" at bounding box center [152, 354] width 59 height 15
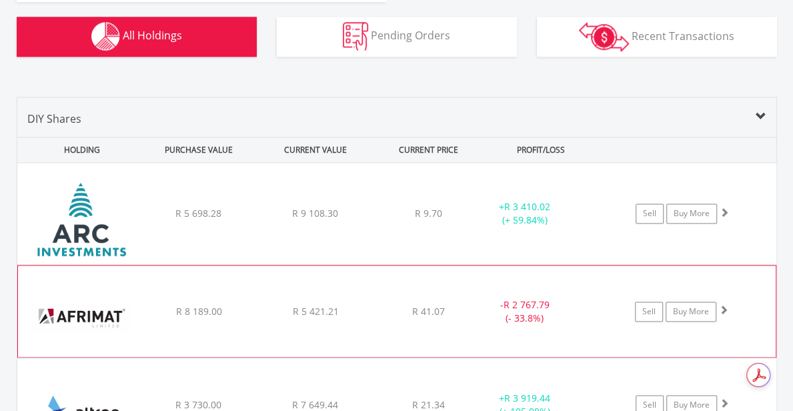
scroll to position [947, 0]
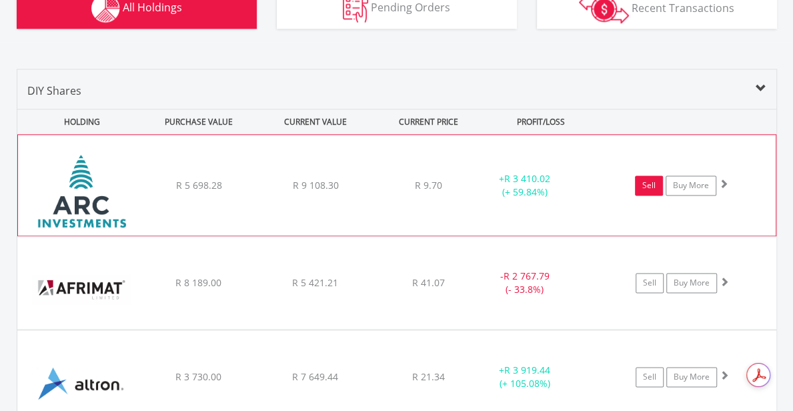
click at [656, 190] on link "Sell" at bounding box center [649, 185] width 28 height 20
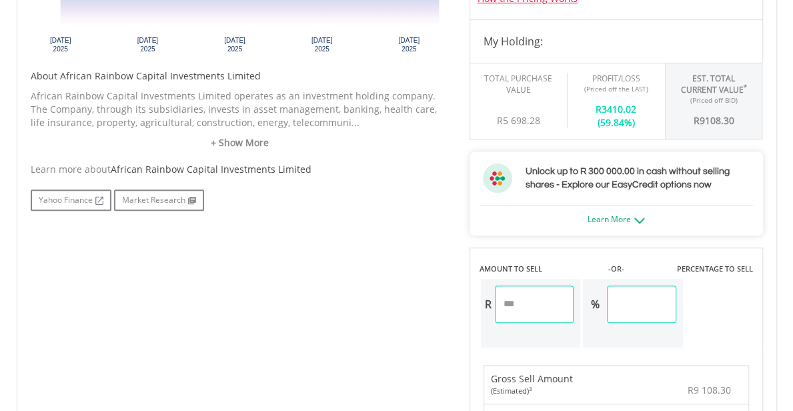
scroll to position [600, 0]
click at [650, 295] on input "******" at bounding box center [641, 304] width 69 height 37
click at [642, 293] on input "******" at bounding box center [641, 304] width 69 height 37
click at [648, 301] on input "******" at bounding box center [641, 304] width 69 height 37
type input "*********"
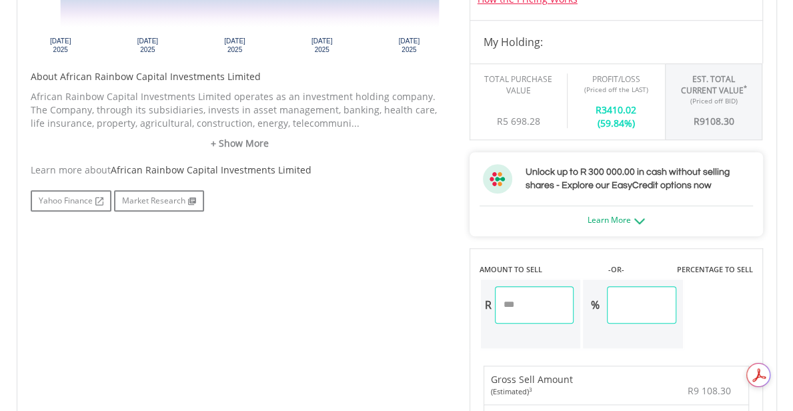
type input "****"
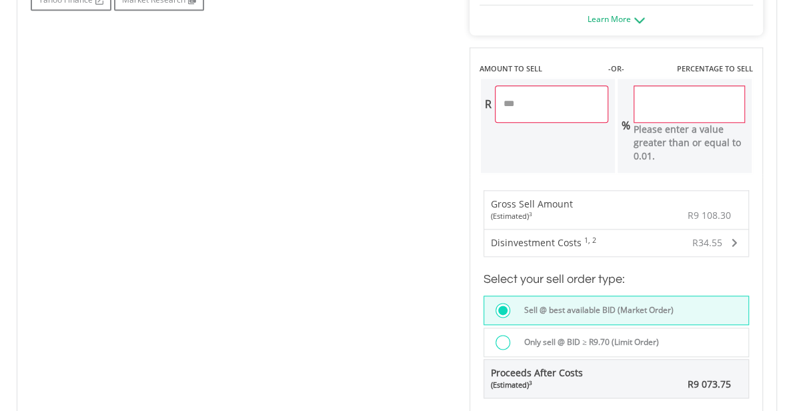
scroll to position [800, 0]
click at [520, 108] on input "****" at bounding box center [551, 104] width 113 height 37
type input "*"
drag, startPoint x: 522, startPoint y: 99, endPoint x: 529, endPoint y: 97, distance: 7.0
click at [523, 98] on input "****" at bounding box center [551, 104] width 113 height 37
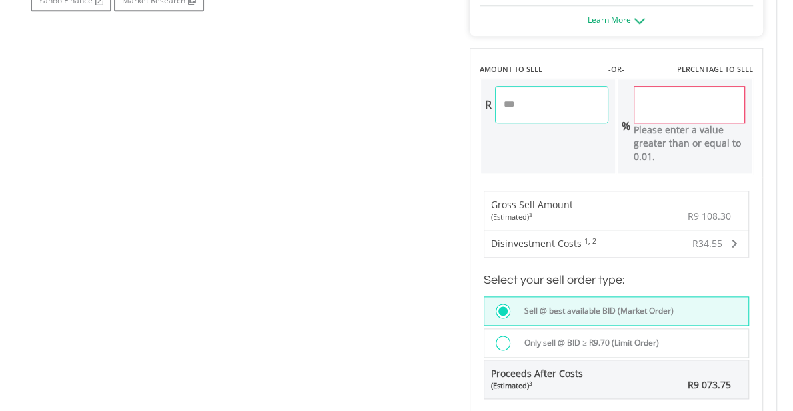
drag, startPoint x: 524, startPoint y: 91, endPoint x: 521, endPoint y: 99, distance: 8.7
click at [522, 92] on input "****" at bounding box center [551, 104] width 113 height 37
click at [521, 99] on input "****" at bounding box center [551, 104] width 113 height 37
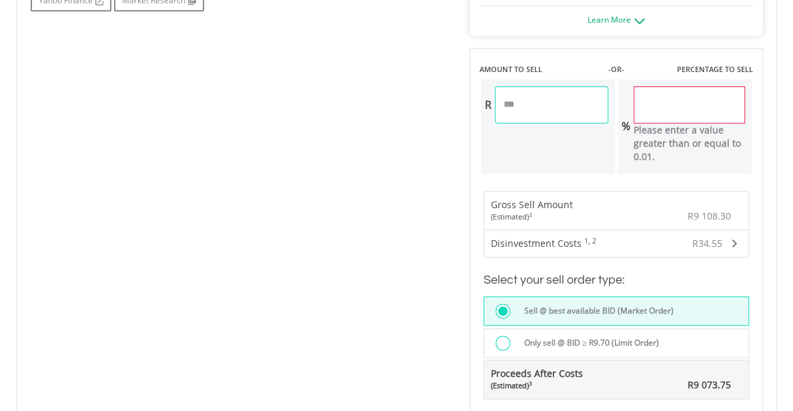
click at [521, 99] on input "****" at bounding box center [551, 104] width 113 height 37
click at [502, 99] on input "****" at bounding box center [551, 104] width 113 height 37
drag, startPoint x: 549, startPoint y: 103, endPoint x: 538, endPoint y: 103, distance: 10.7
click at [548, 103] on input "****" at bounding box center [551, 104] width 113 height 37
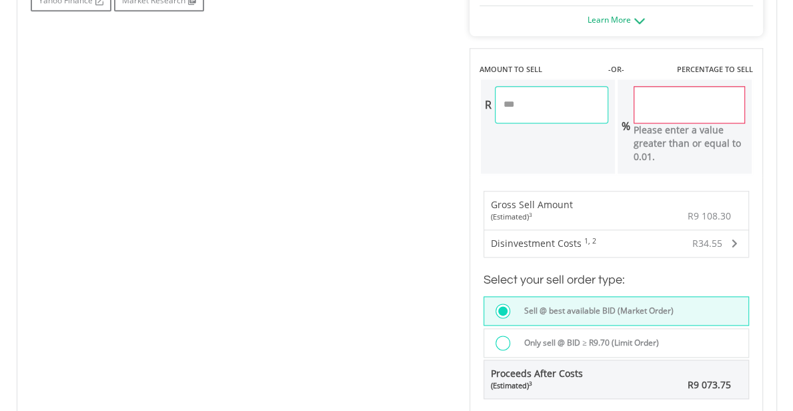
click at [536, 107] on input "****" at bounding box center [551, 104] width 113 height 37
type input "*"
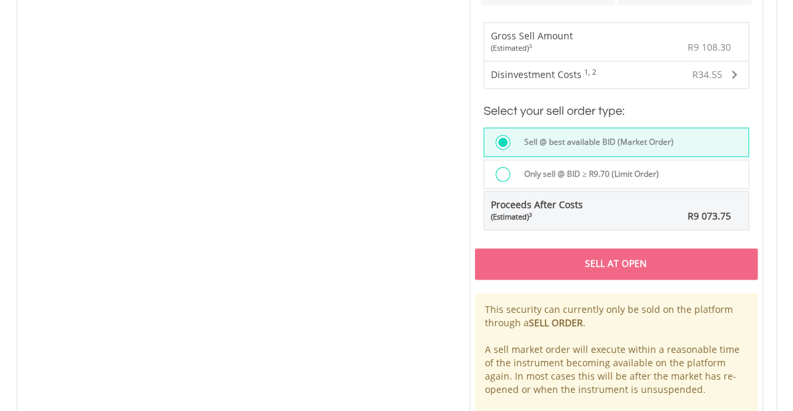
scroll to position [1000, 0]
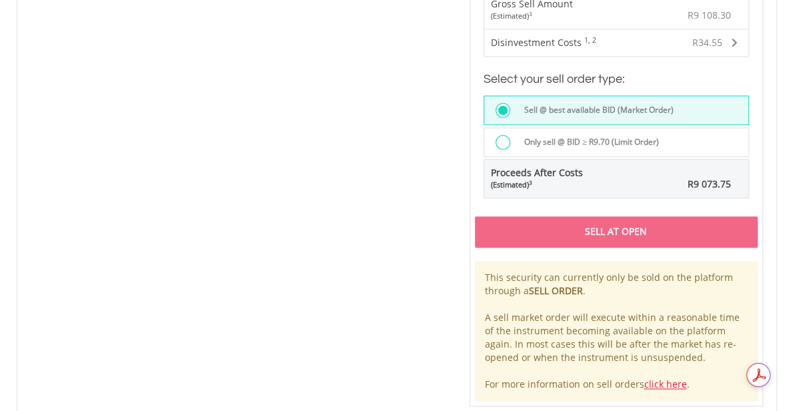
click at [610, 228] on div "Sell At Open" at bounding box center [616, 231] width 283 height 31
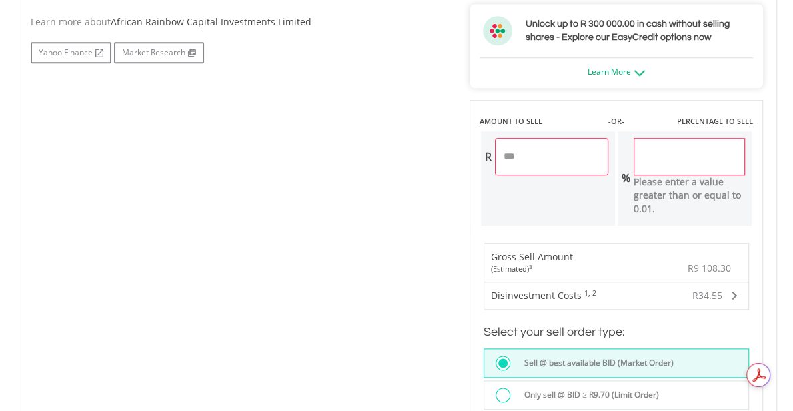
scroll to position [734, 0]
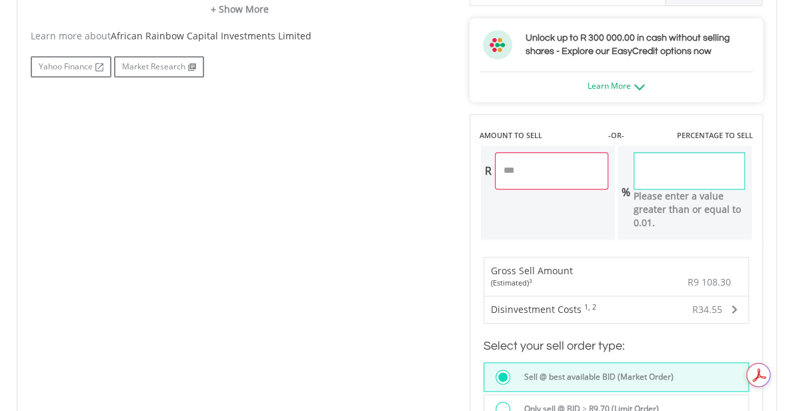
click at [674, 163] on input "****" at bounding box center [689, 170] width 111 height 37
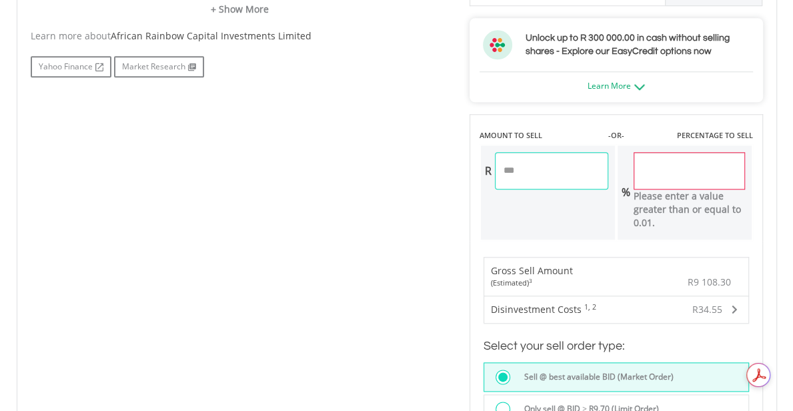
click at [520, 163] on input "****" at bounding box center [551, 170] width 113 height 37
click at [540, 160] on input "****" at bounding box center [551, 170] width 113 height 37
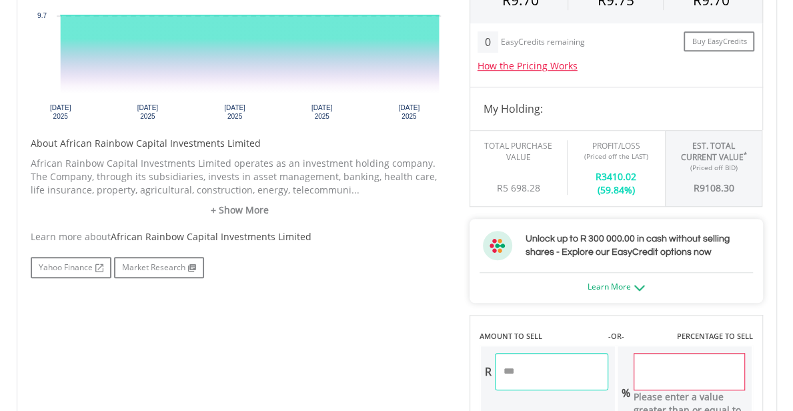
scroll to position [600, 0]
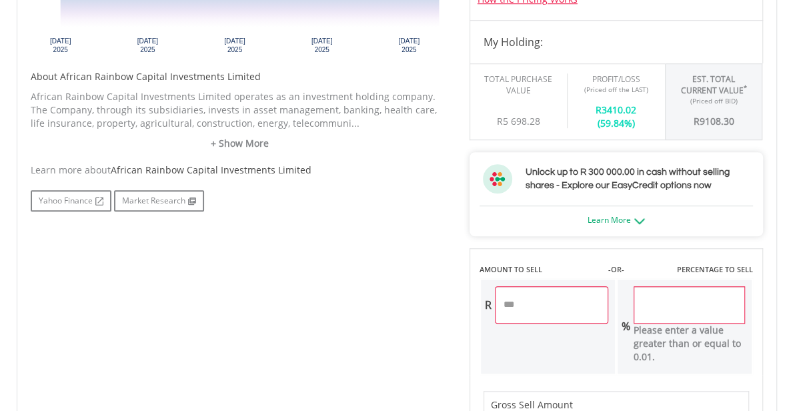
click at [535, 115] on span "R5 698.28" at bounding box center [518, 121] width 43 height 13
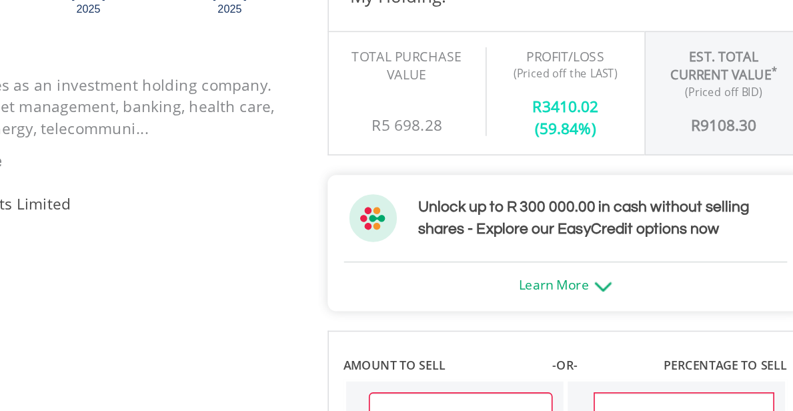
scroll to position [568, 0]
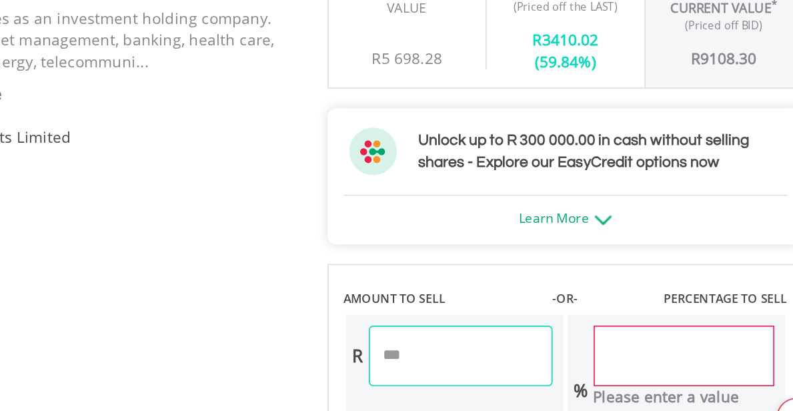
click at [523, 335] on input "****" at bounding box center [551, 336] width 113 height 37
type input "*"
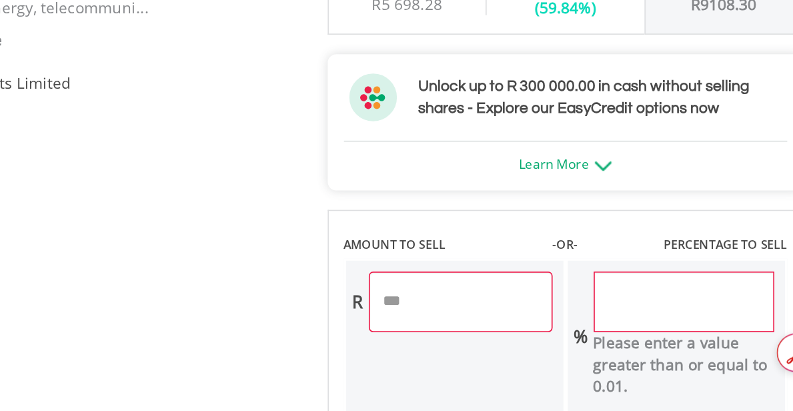
scroll to position [602, 0]
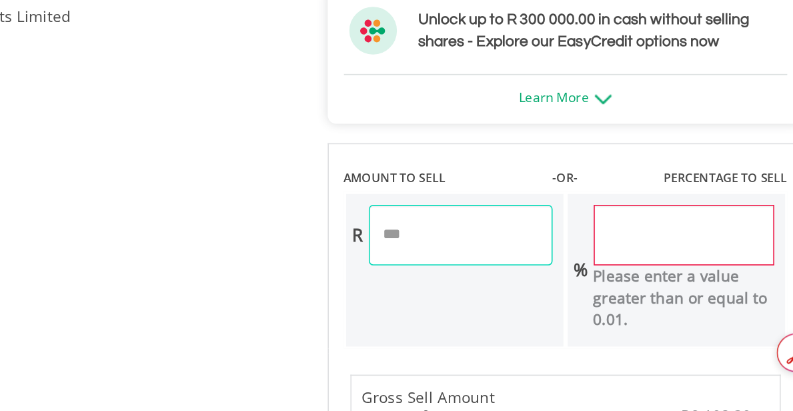
drag, startPoint x: 524, startPoint y: 302, endPoint x: 527, endPoint y: 309, distance: 7.5
click at [524, 301] on input "****" at bounding box center [551, 301] width 113 height 37
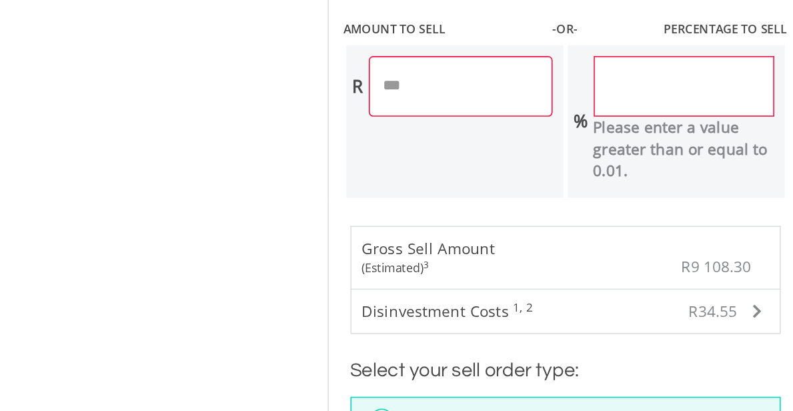
scroll to position [839, 0]
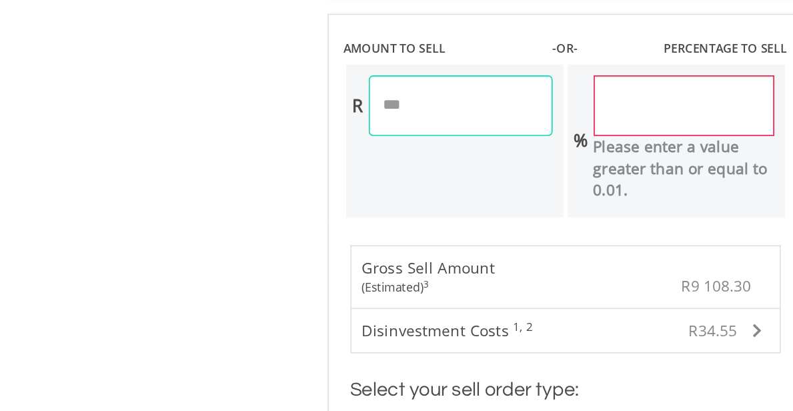
drag, startPoint x: 502, startPoint y: 64, endPoint x: 504, endPoint y: 91, distance: 27.4
click at [502, 65] on input "****" at bounding box center [551, 65] width 113 height 37
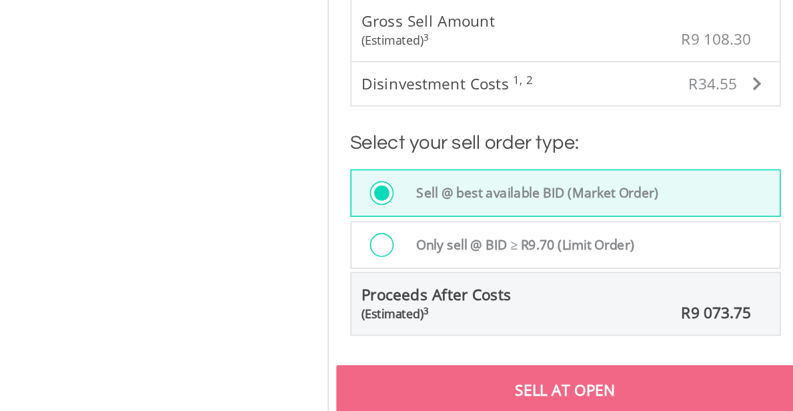
scroll to position [846, 0]
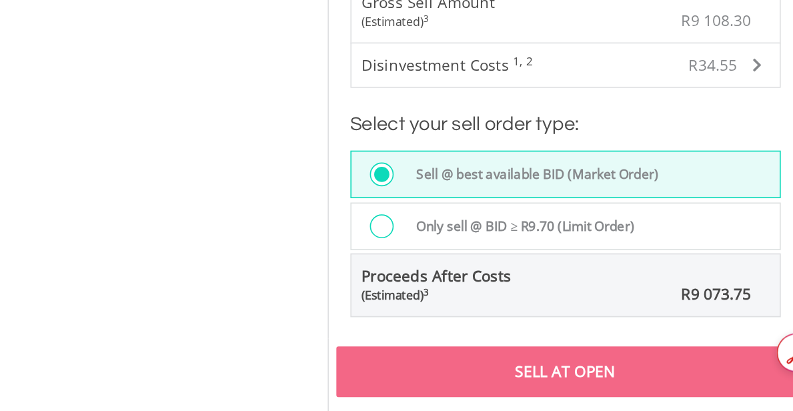
type input "****"
click at [573, 387] on div "Sell At Open" at bounding box center [616, 386] width 283 height 31
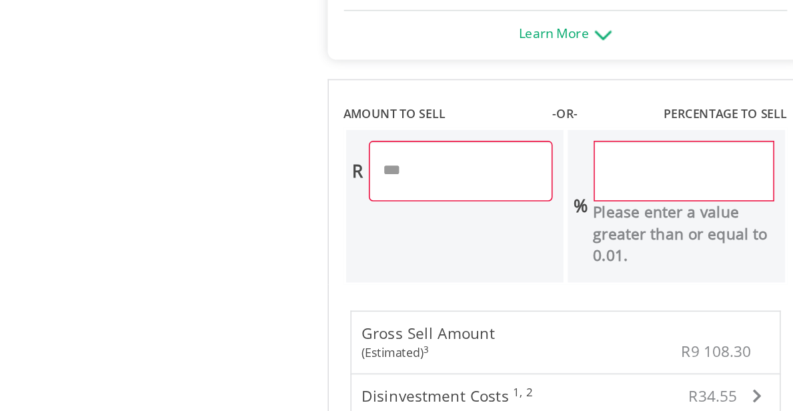
scroll to position [798, 0]
click at [644, 101] on input "****" at bounding box center [689, 105] width 111 height 37
type input "******"
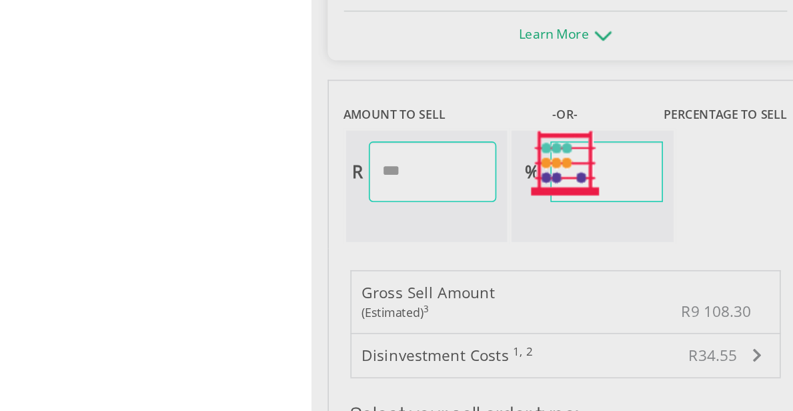
click at [735, 150] on div "Last Updated Price: 15-min. Delay* Price Update Cost: 0 Credits Market Closed S…" at bounding box center [616, 101] width 313 height 963
type input "*******"
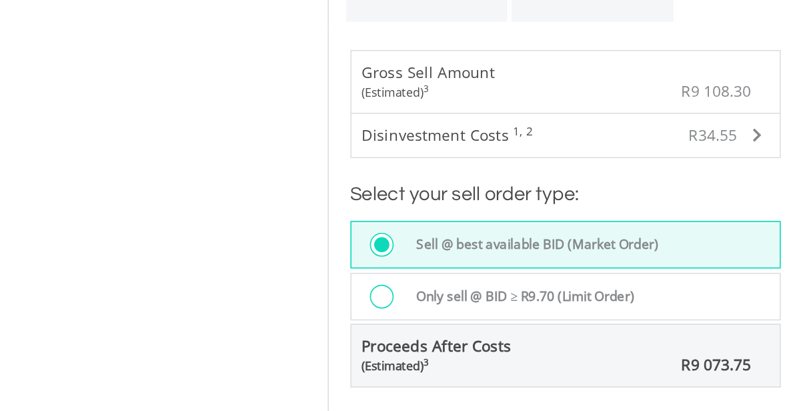
scroll to position [796, 0]
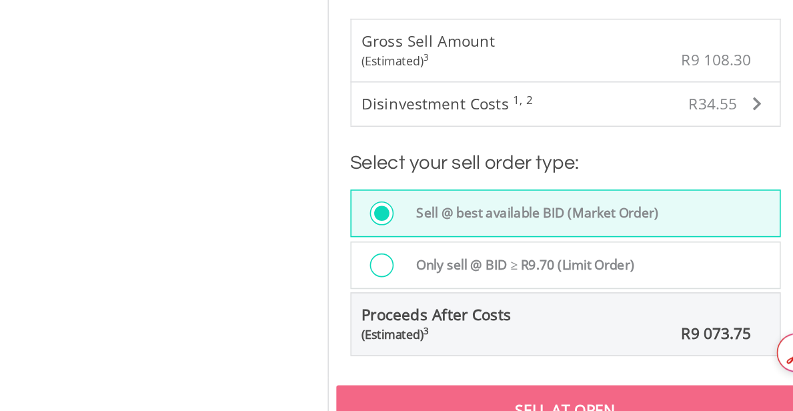
click at [523, 313] on label "Only sell @ BID ≥ R9.70 (Limit Order)" at bounding box center [587, 320] width 143 height 15
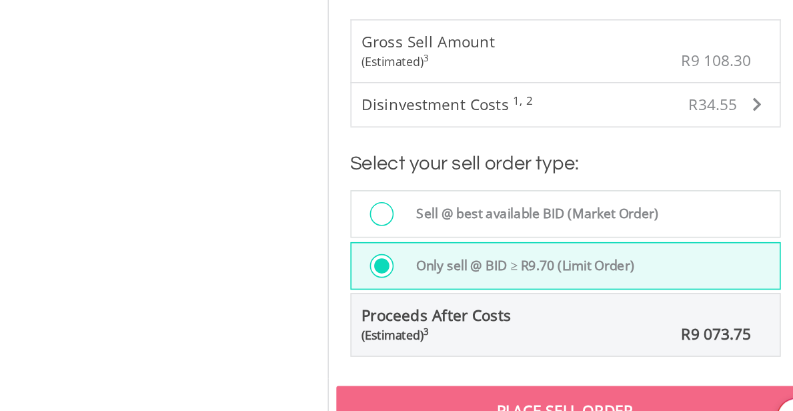
scroll to position [836, 0]
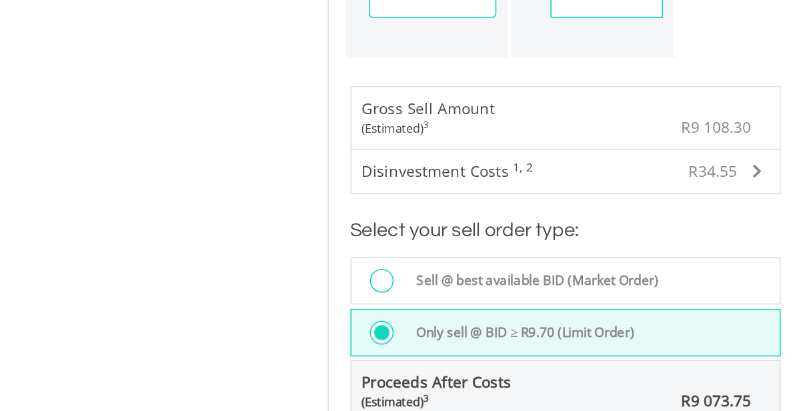
click at [525, 249] on label "Sell @ best available BID (Market Order)" at bounding box center [594, 249] width 157 height 15
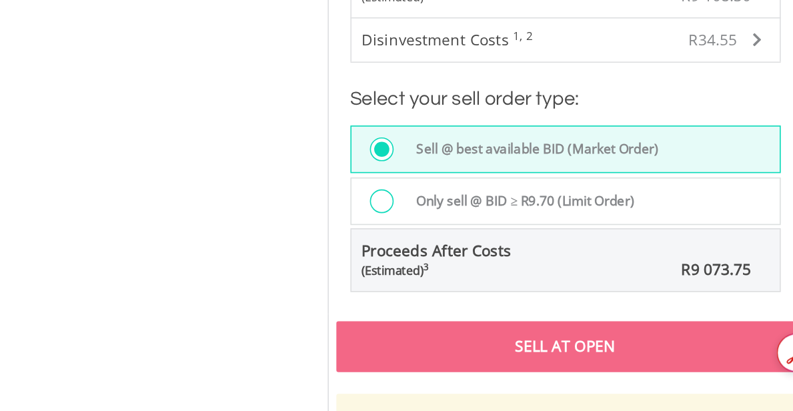
click at [578, 367] on div "Sell At Open" at bounding box center [616, 370] width 283 height 31
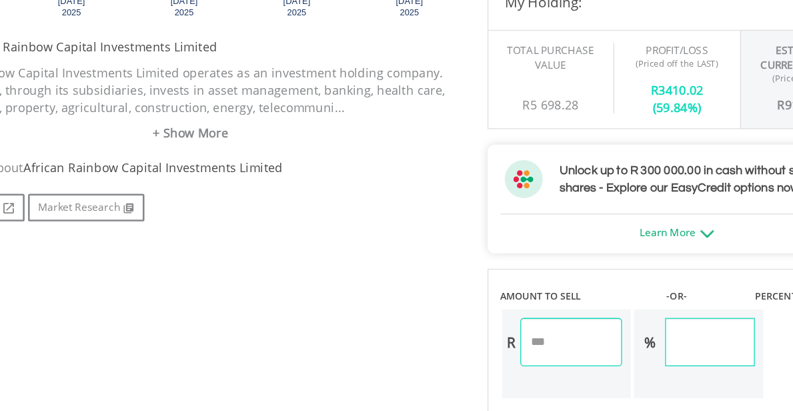
scroll to position [550, 0]
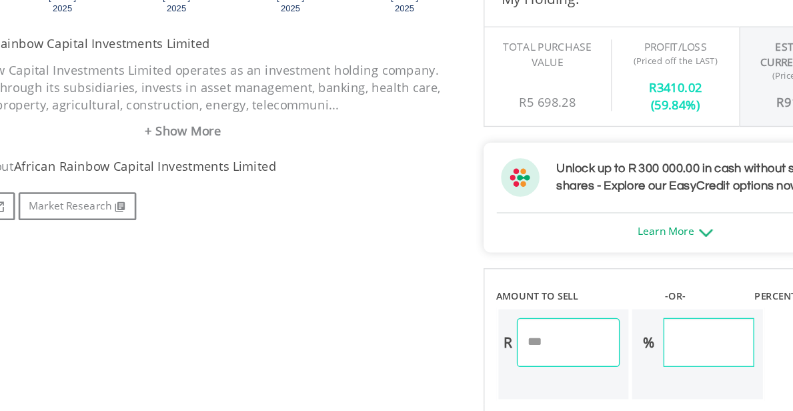
drag, startPoint x: 705, startPoint y: 361, endPoint x: 699, endPoint y: 351, distance: 11.7
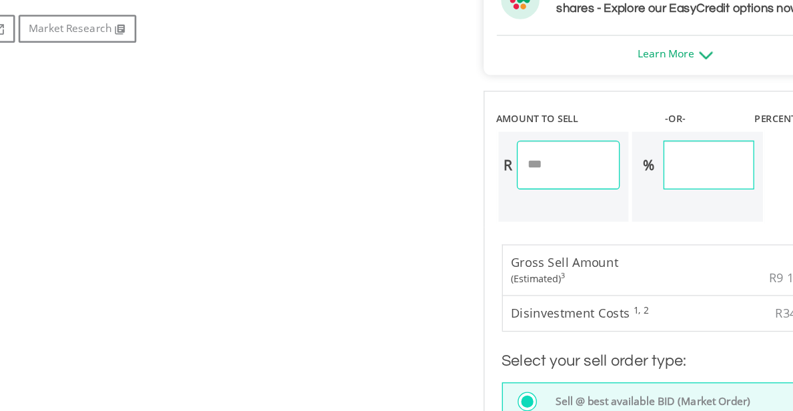
scroll to position [699, 0]
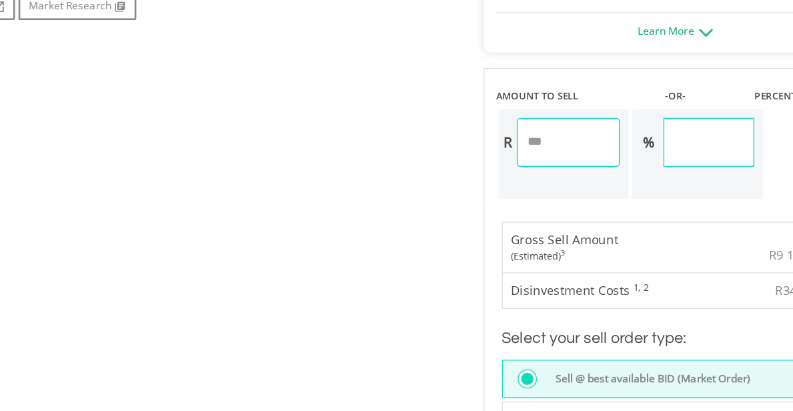
click at [565, 355] on h3 "Select your sell order type:" at bounding box center [616, 355] width 265 height 19
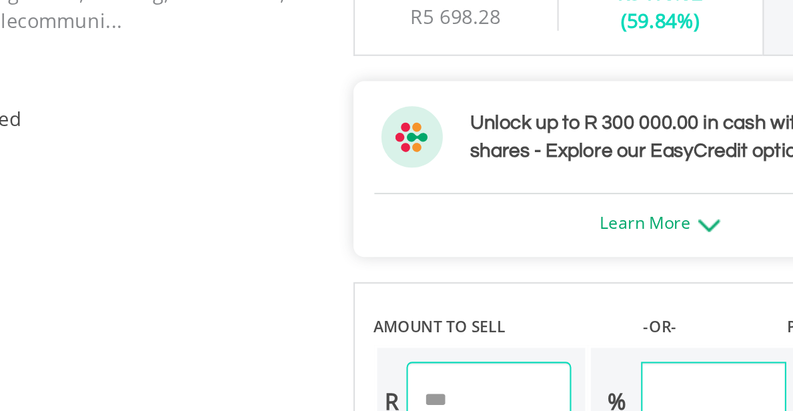
scroll to position [710, 0]
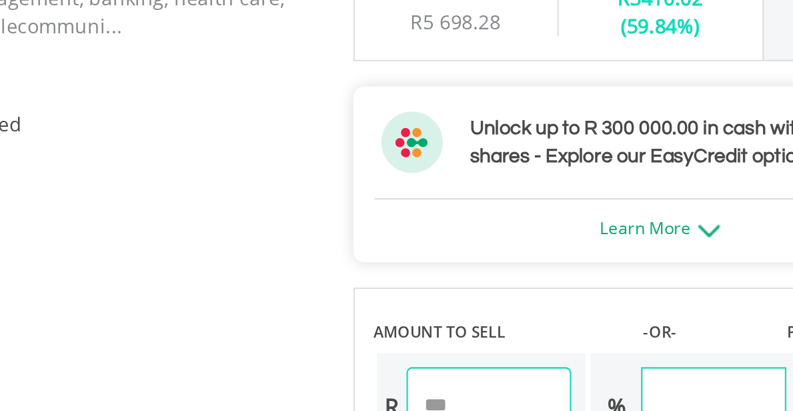
drag, startPoint x: 650, startPoint y: 117, endPoint x: 516, endPoint y: 114, distance: 134.1
click at [516, 114] on div "About EasyCredit A loan secured by your investments available for 1 year Withdr…" at bounding box center [616, 110] width 293 height 31
click at [385, 111] on div "No chart available. 1 MO CHANGE 0.00% DAILY CHANGE 0.00% 1M 3M 6M 1Y MAX Chart …" at bounding box center [397, 189] width 752 height 963
drag, startPoint x: 418, startPoint y: 121, endPoint x: 335, endPoint y: 125, distance: 82.8
click at [335, 125] on div "No chart available. 1 MO CHANGE 0.00% DAILY CHANGE 0.00% 1M 3M 6M 1Y MAX Chart …" at bounding box center [397, 189] width 752 height 963
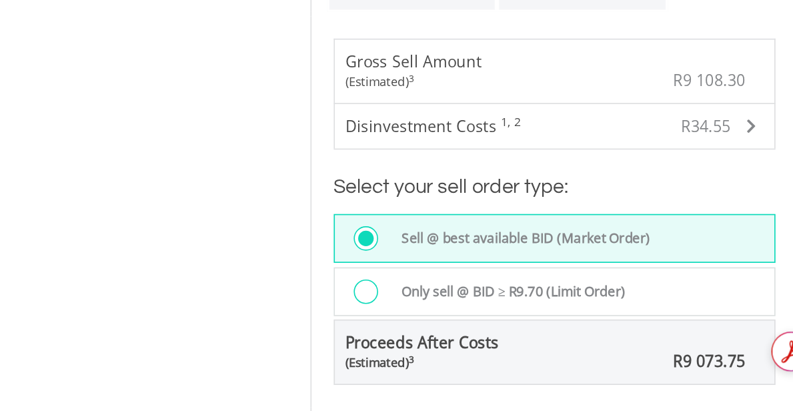
scroll to position [792, 0]
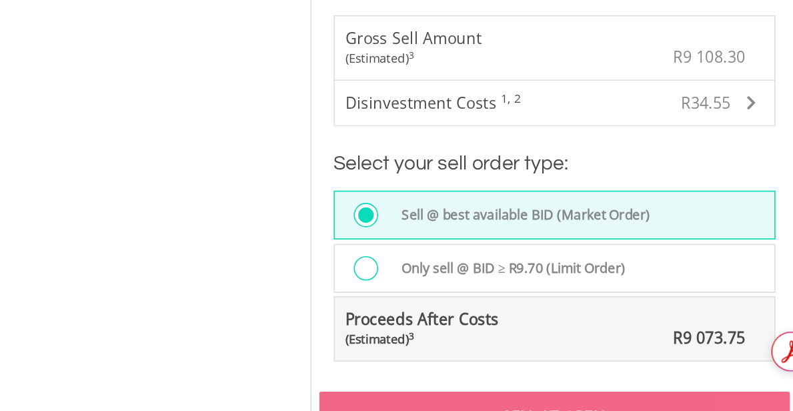
click at [496, 325] on div at bounding box center [506, 325] width 21 height 17
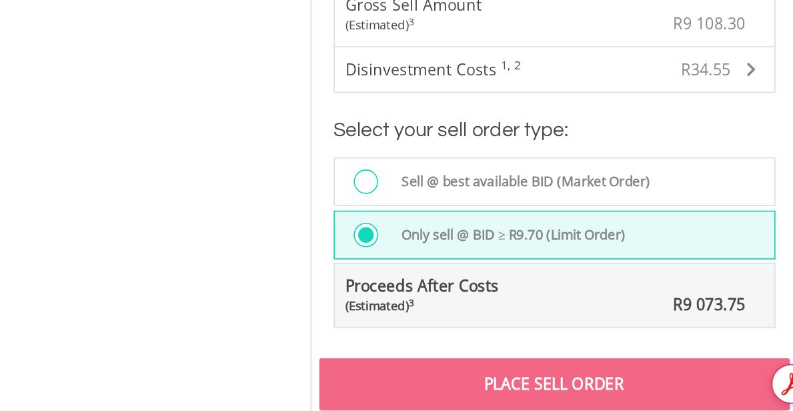
scroll to position [832, 0]
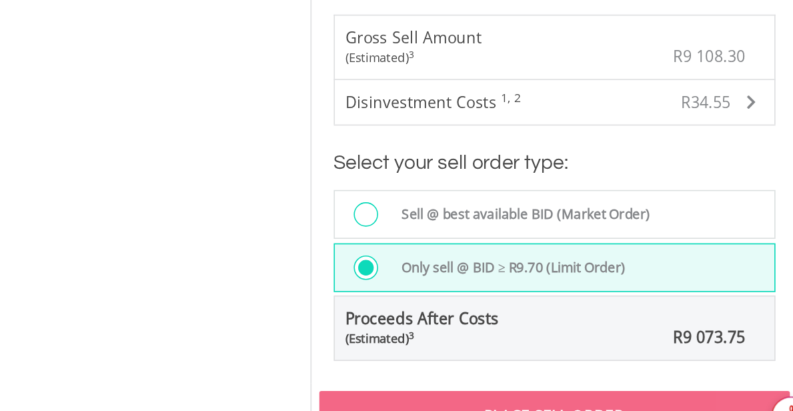
click at [508, 249] on div at bounding box center [503, 253] width 15 height 15
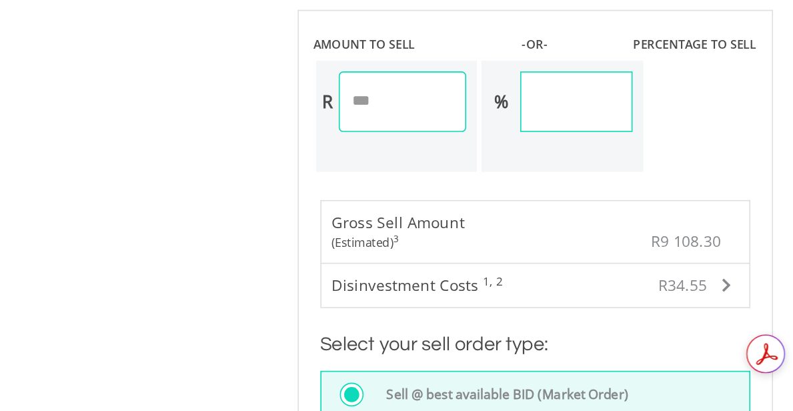
scroll to position [685, 0]
click at [756, 375] on div "Get summaries and key insights using AI Assistant powered by Adobe Acrobat" at bounding box center [759, 375] width 67 height 24
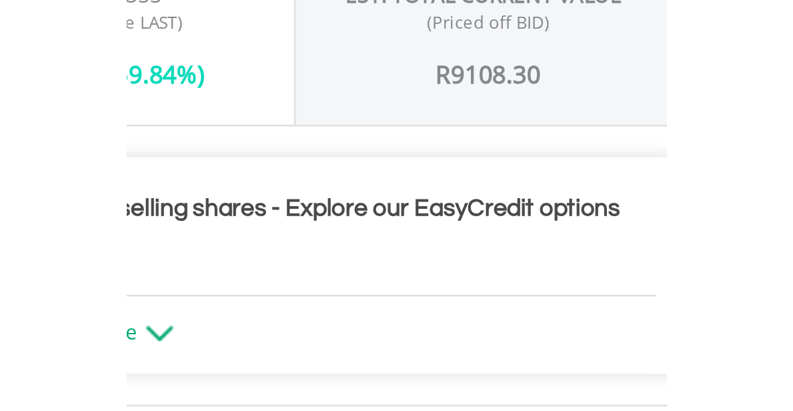
scroll to position [849, 0]
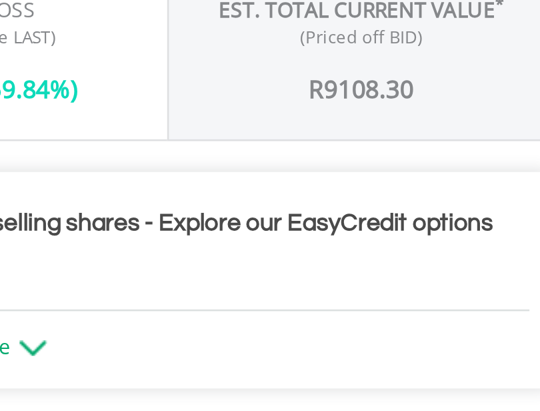
click at [397, 285] on h3 "Unlock up to R 300 000.00 in cash without selling shares - Explore our EasyCred…" at bounding box center [291, 292] width 383 height 27
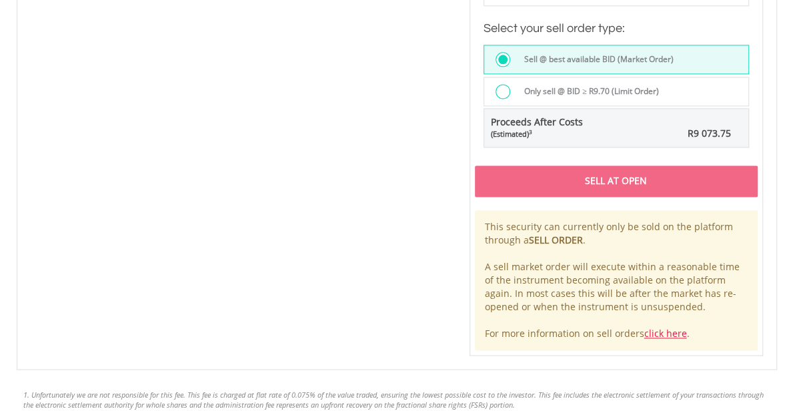
scroll to position [1000, 0]
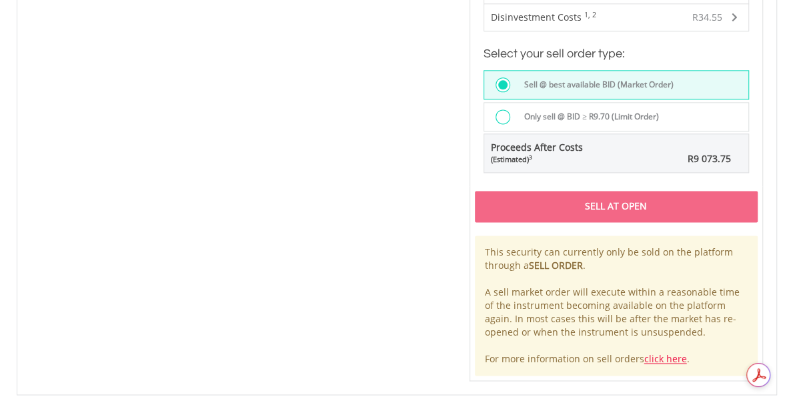
click at [620, 207] on div "Sell At Open" at bounding box center [616, 206] width 283 height 31
click at [523, 210] on div "Sell At Open" at bounding box center [616, 206] width 283 height 31
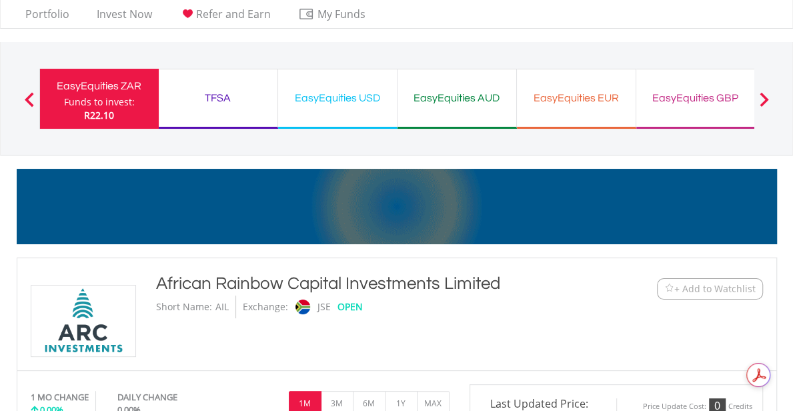
scroll to position [0, 0]
